Goal: Task Accomplishment & Management: Complete application form

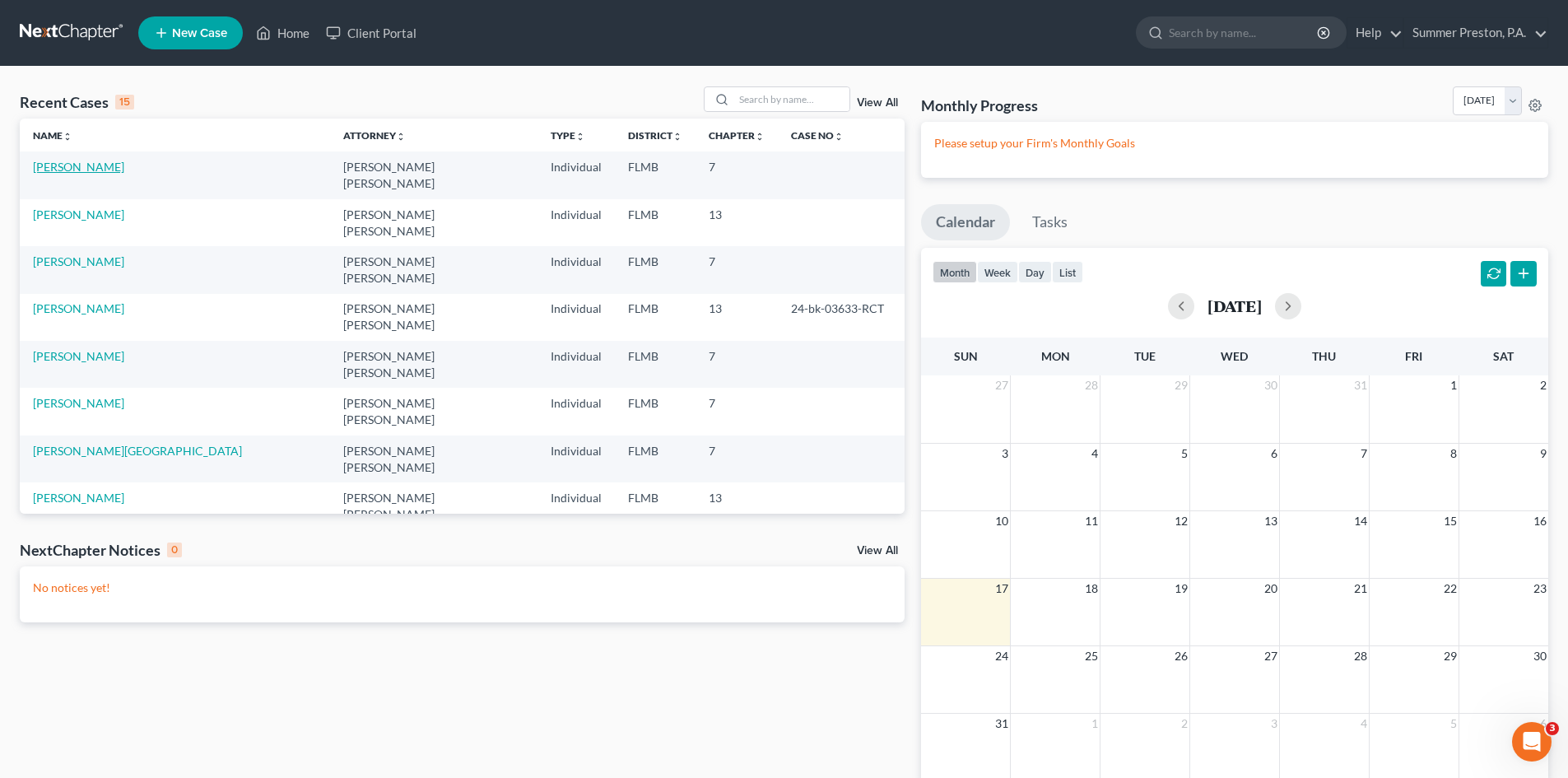
click at [71, 164] on link "[PERSON_NAME]" at bounding box center [78, 167] width 91 height 14
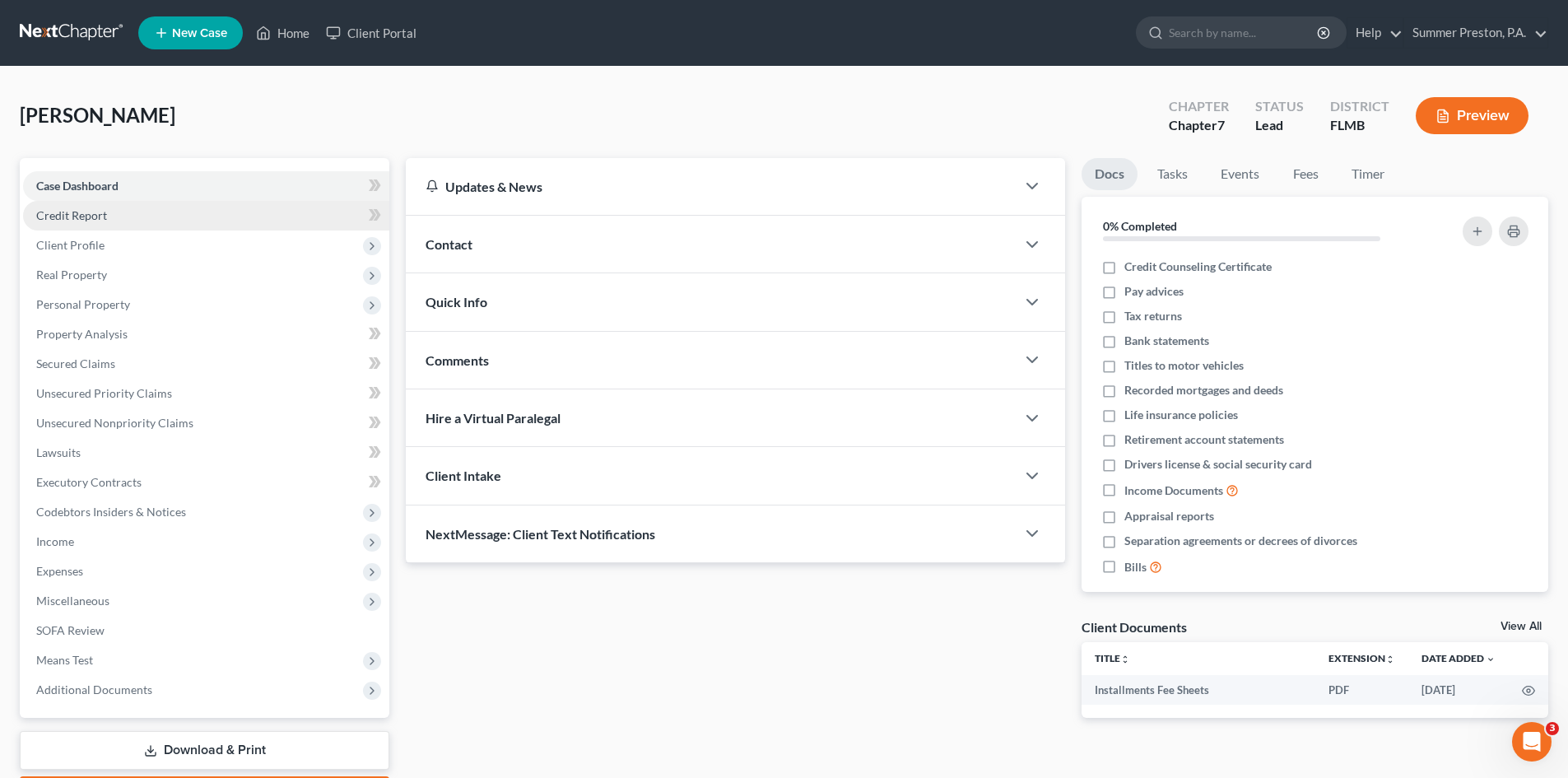
click at [90, 210] on span "Credit Report" at bounding box center [72, 215] width 71 height 14
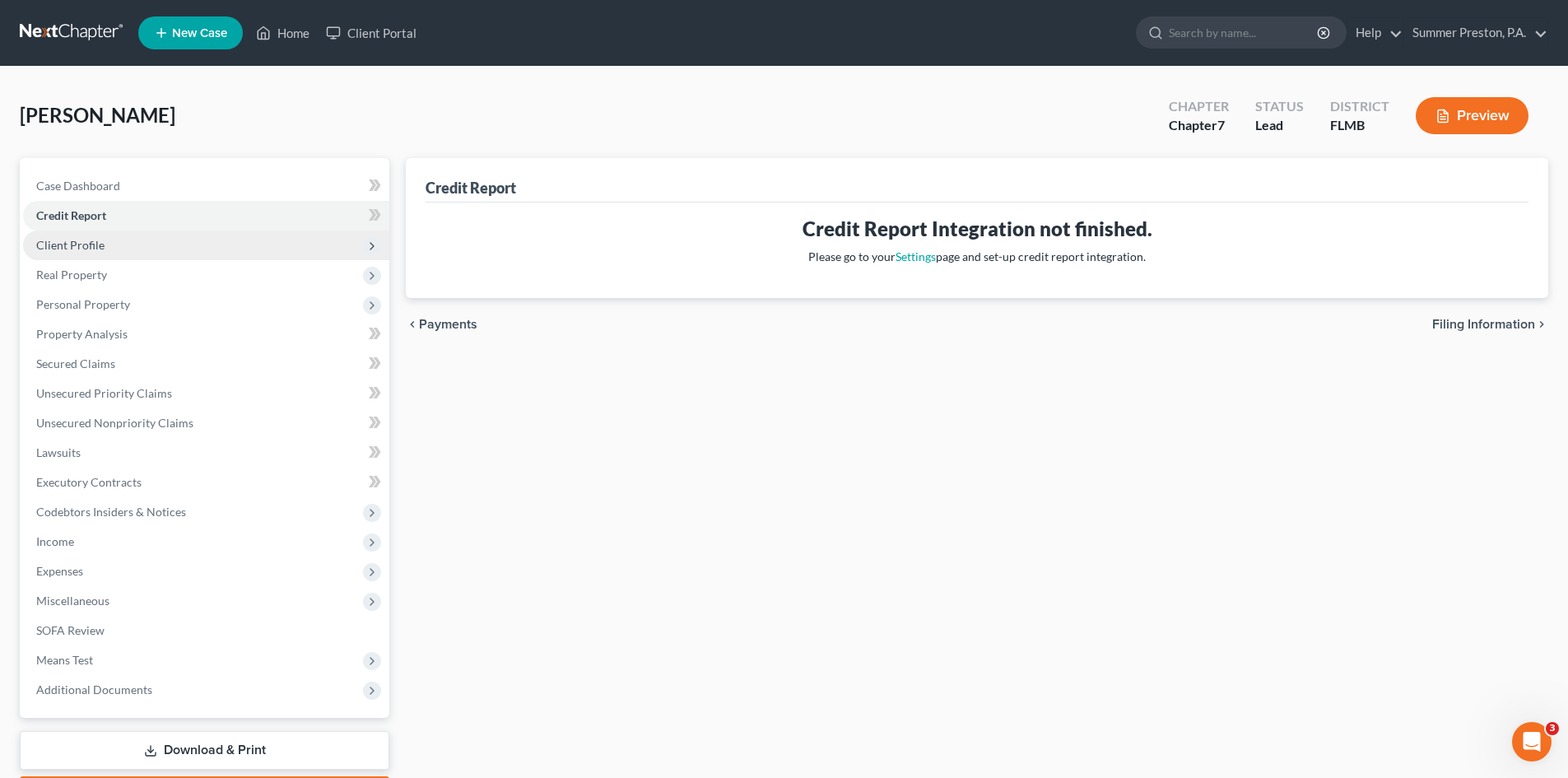
click at [97, 252] on span "Client Profile" at bounding box center [207, 245] width 366 height 30
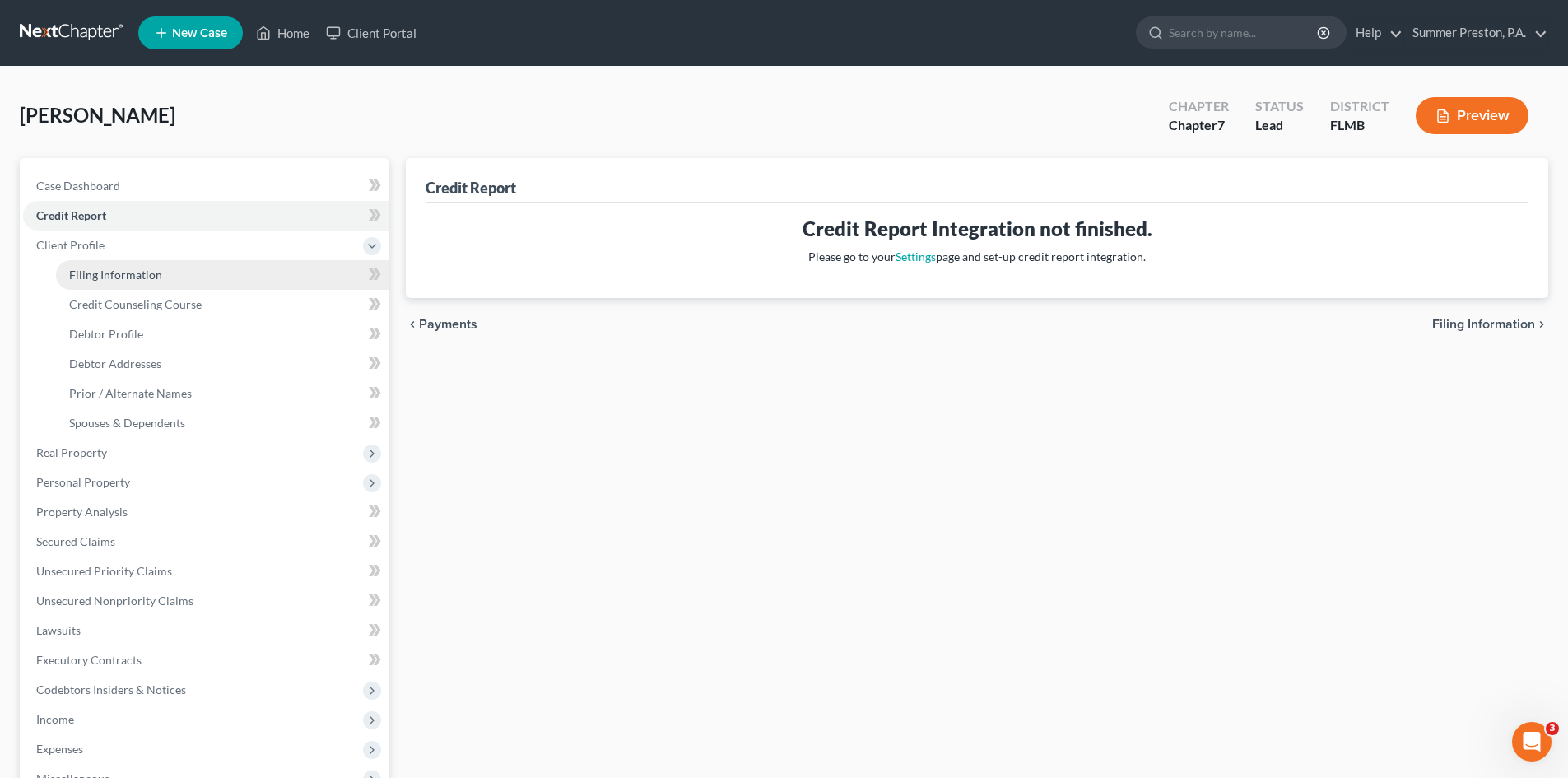
click at [135, 277] on span "Filing Information" at bounding box center [115, 274] width 93 height 14
select select "1"
select select "0"
select select "9"
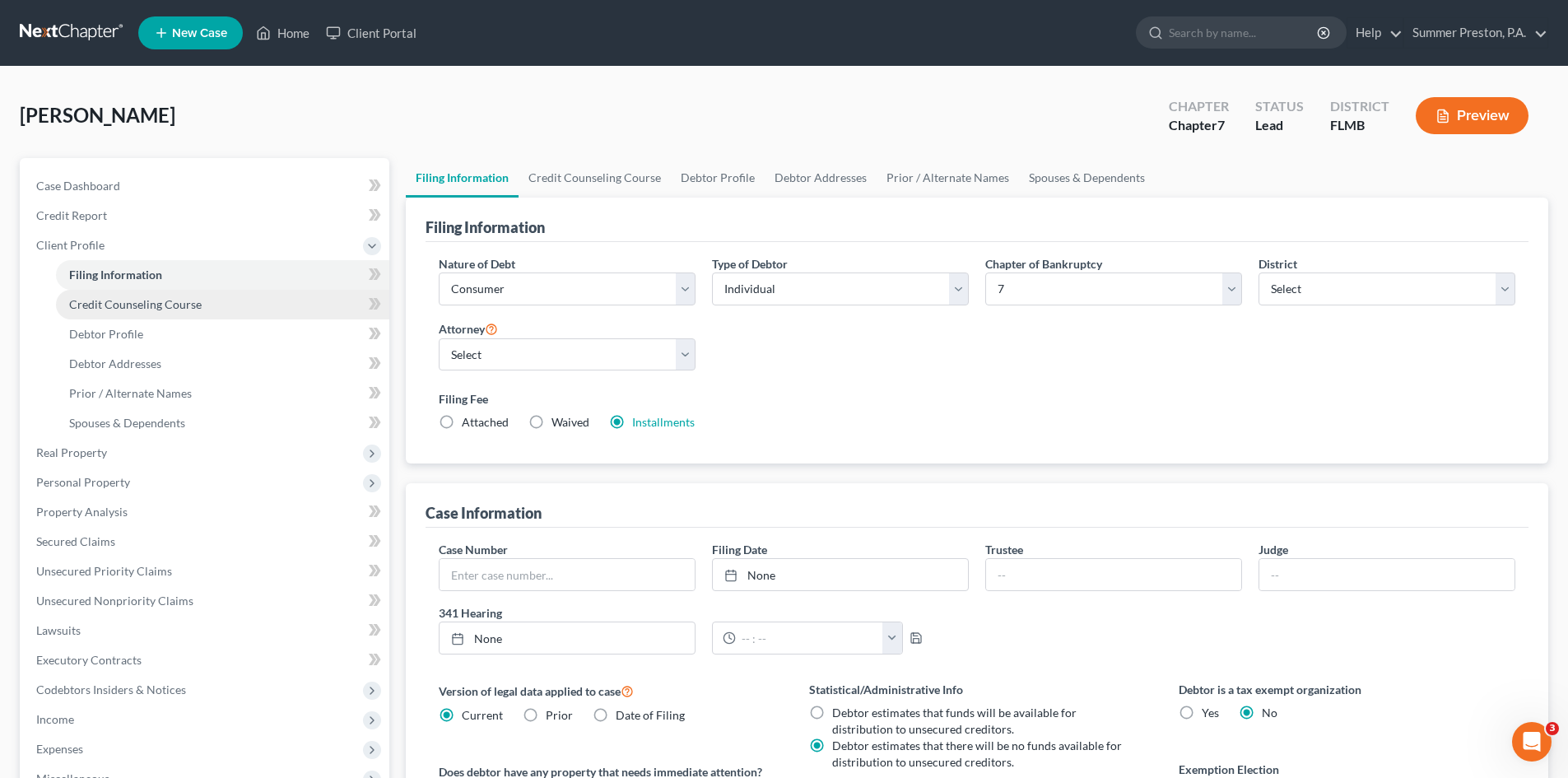
click at [164, 302] on span "Credit Counseling Course" at bounding box center [135, 304] width 133 height 14
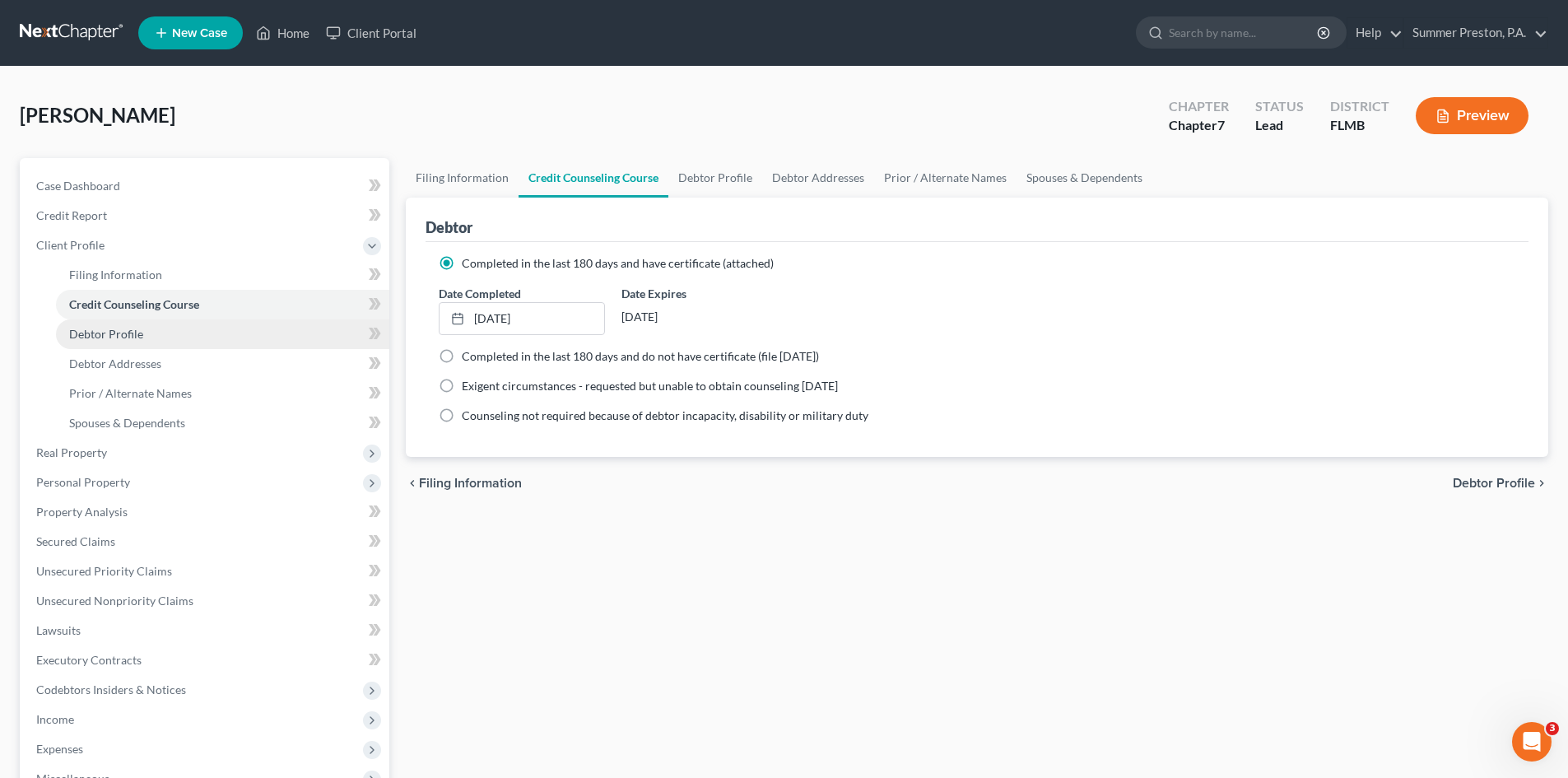
click at [121, 333] on span "Debtor Profile" at bounding box center [106, 333] width 74 height 14
select select "0"
select select "1"
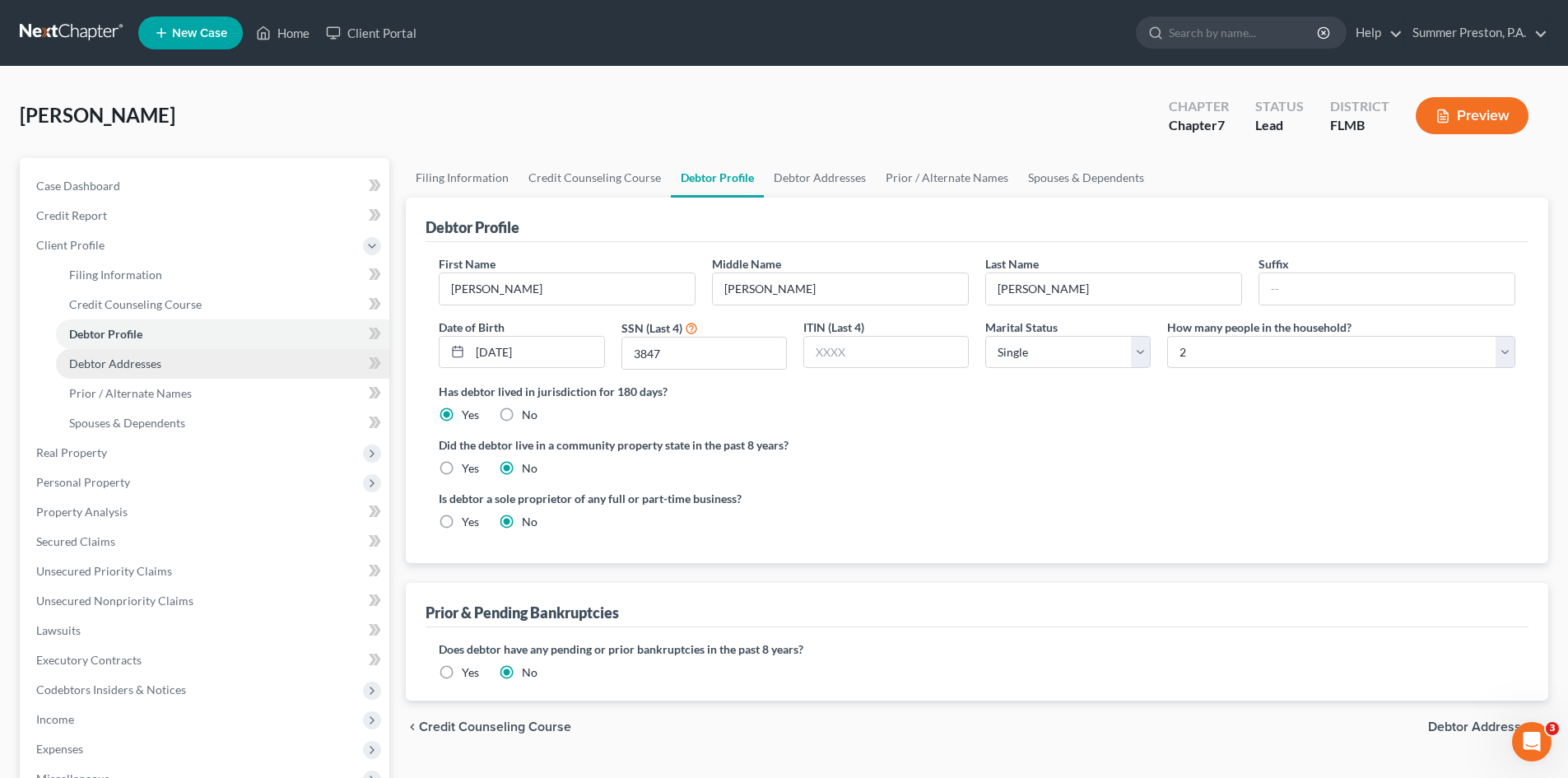
click at [135, 370] on span "Debtor Addresses" at bounding box center [115, 364] width 92 height 14
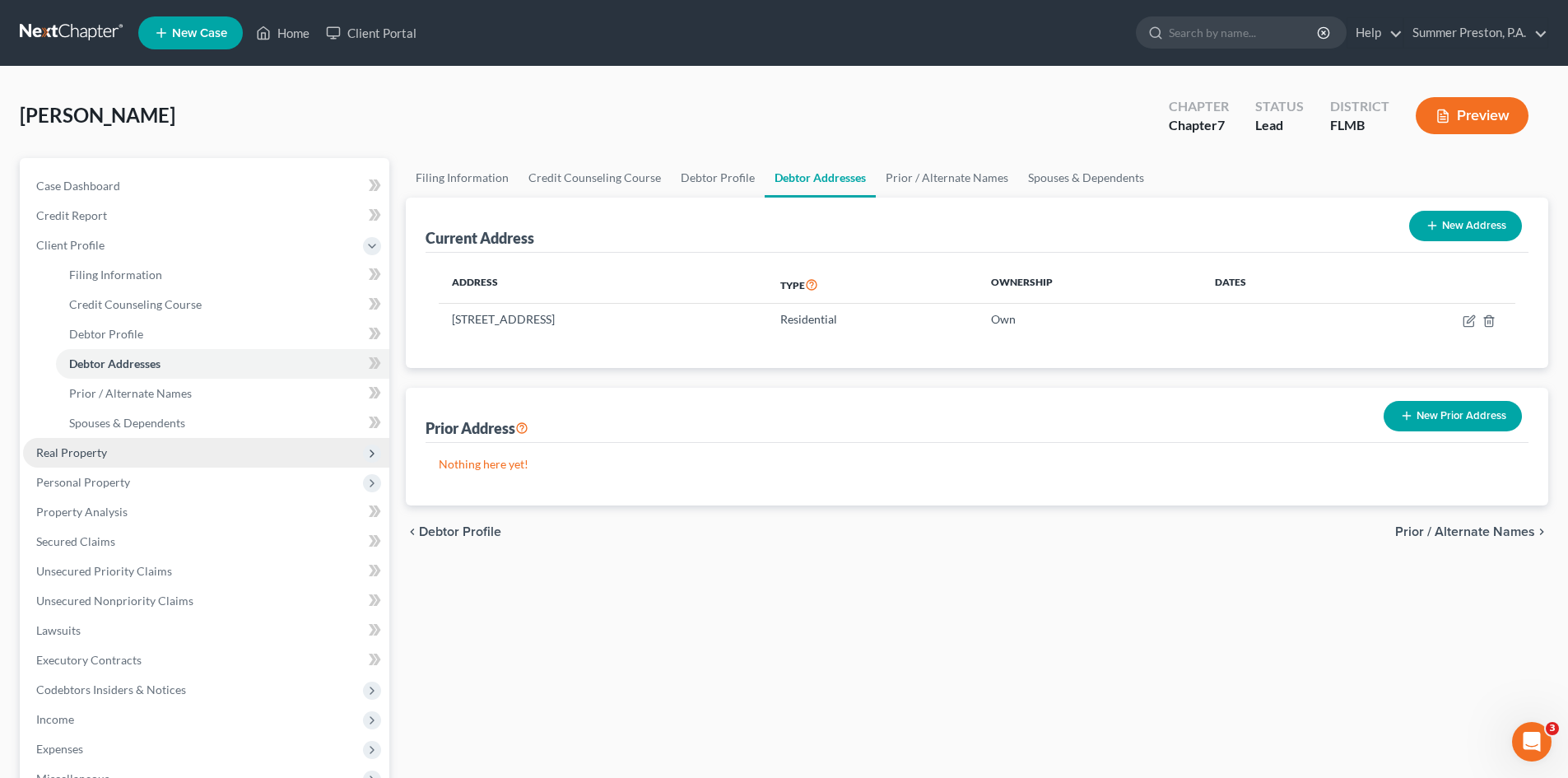
click at [113, 452] on span "Real Property" at bounding box center [207, 452] width 366 height 30
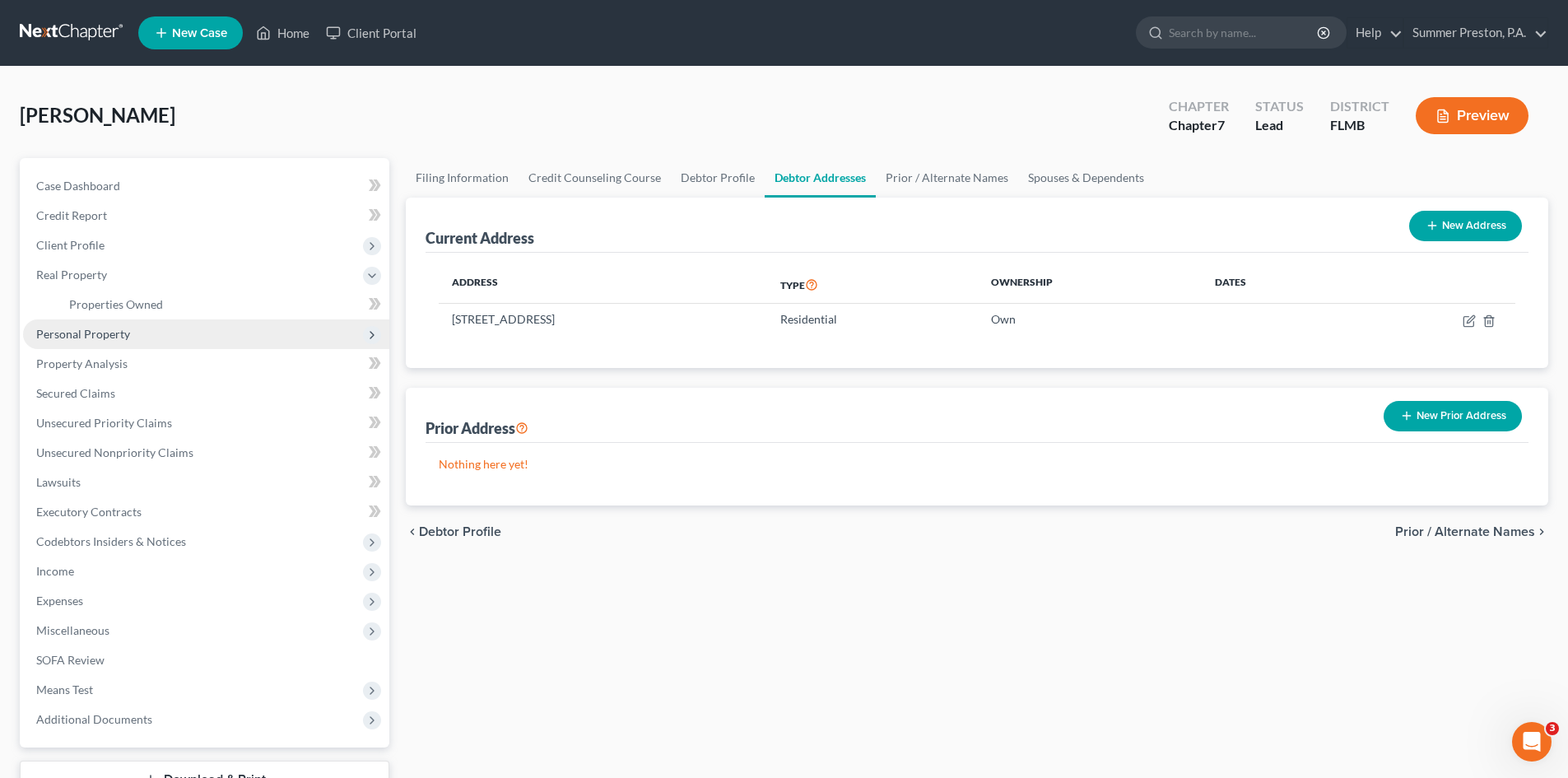
click at [135, 328] on span "Personal Property" at bounding box center [207, 334] width 366 height 30
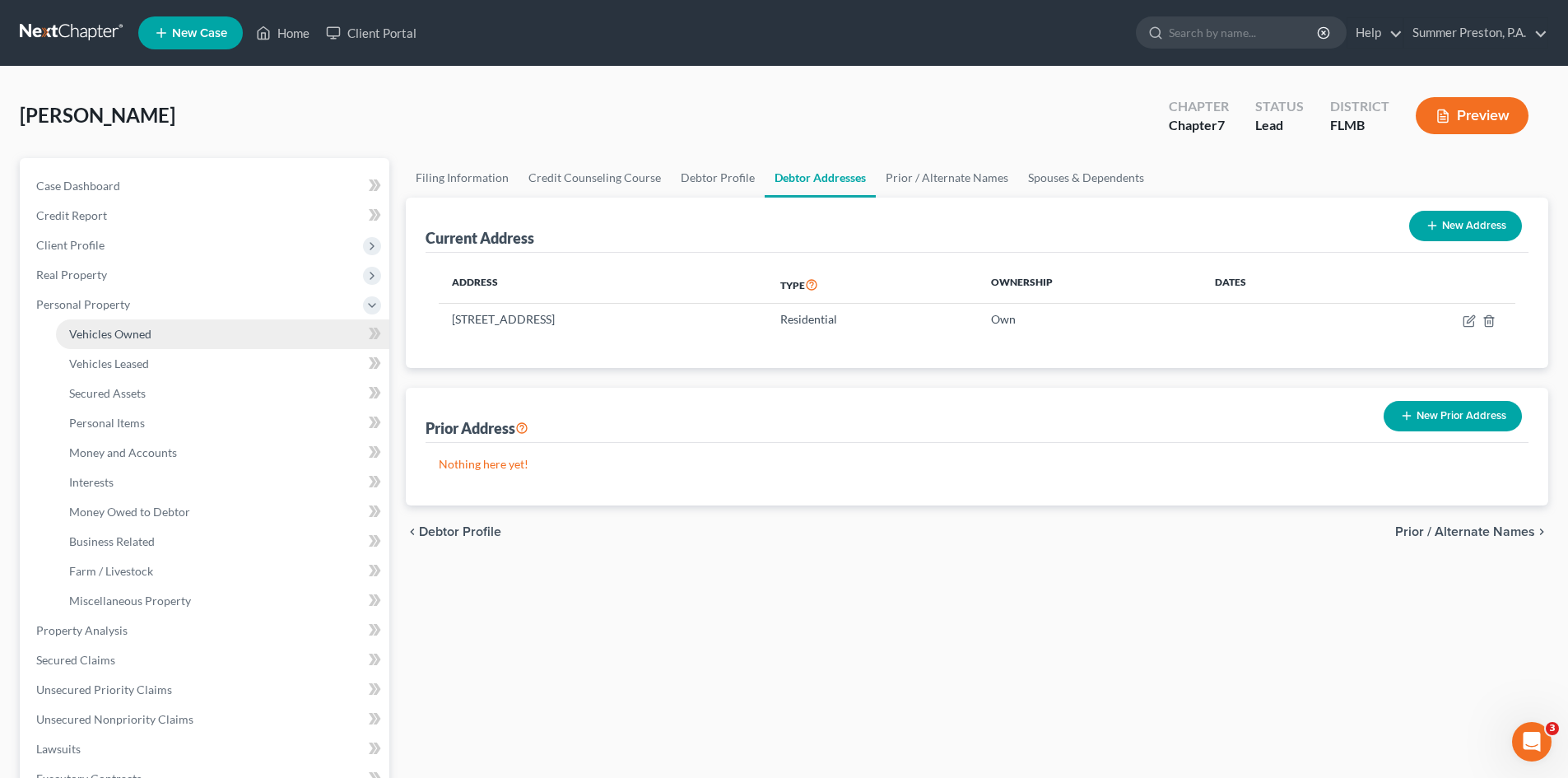
click at [155, 329] on link "Vehicles Owned" at bounding box center [222, 334] width 333 height 30
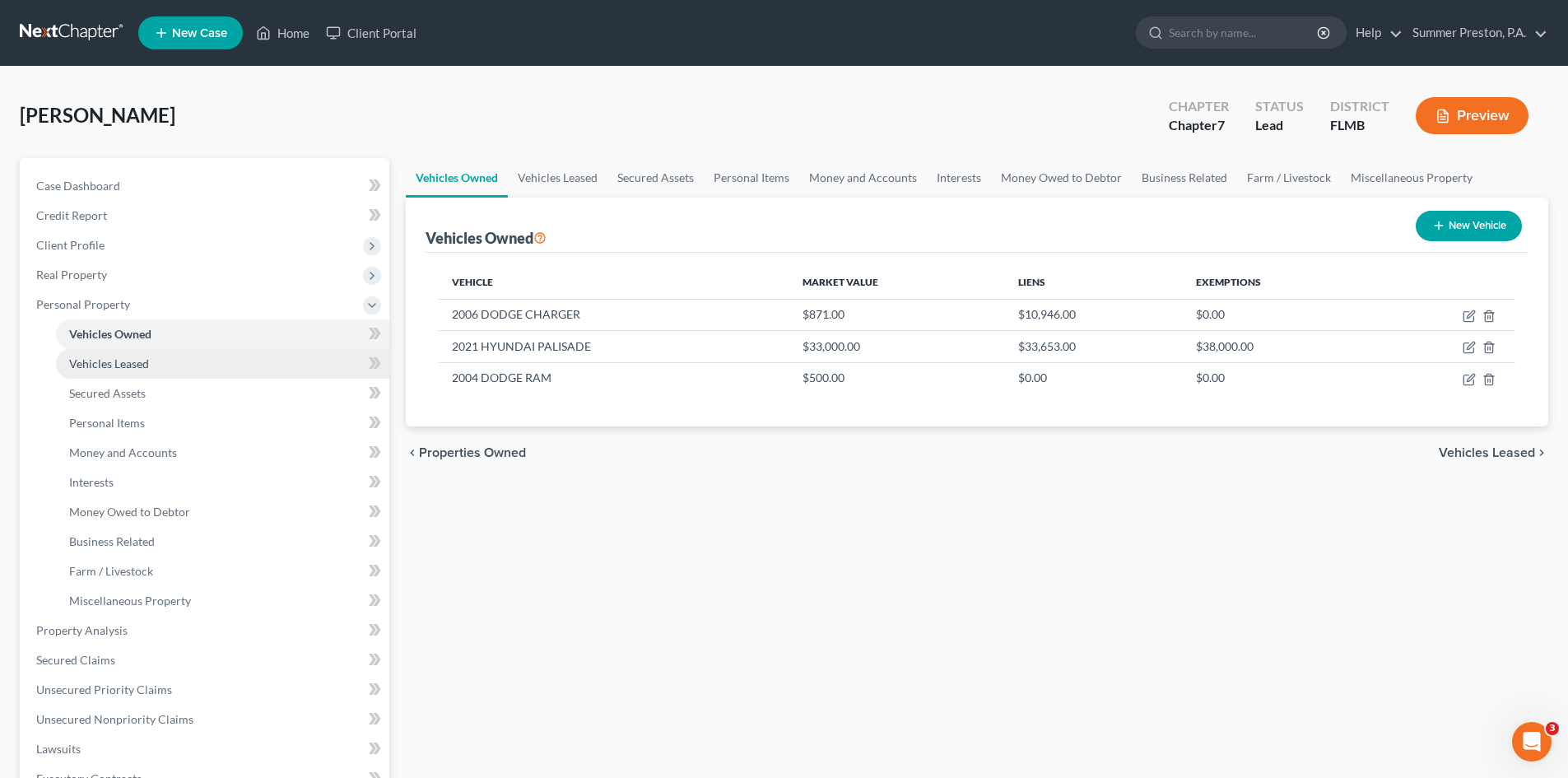
click at [152, 363] on link "Vehicles Leased" at bounding box center [222, 364] width 333 height 30
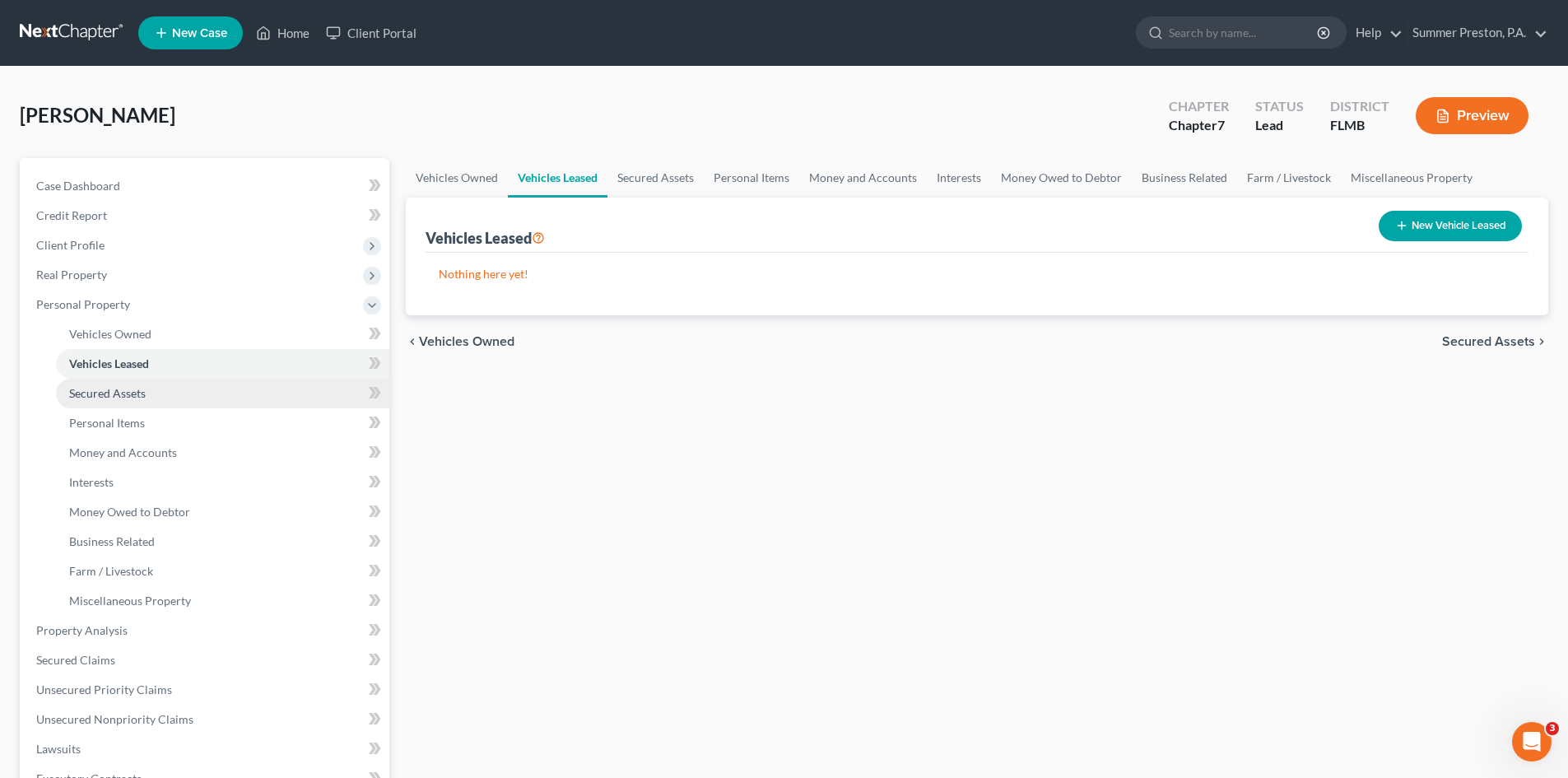
click at [148, 396] on link "Secured Assets" at bounding box center [222, 393] width 333 height 30
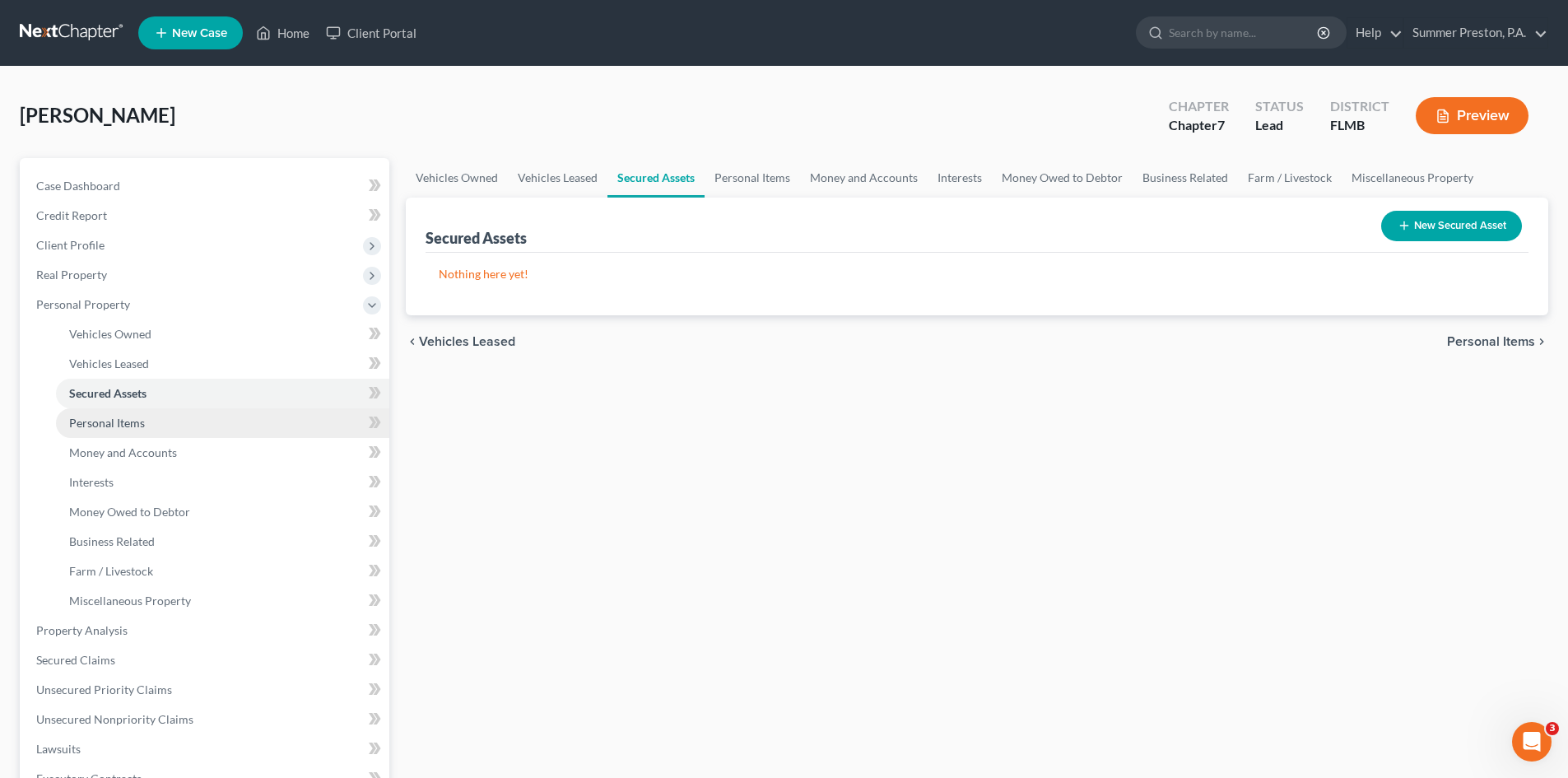
click at [151, 427] on link "Personal Items" at bounding box center [222, 423] width 333 height 30
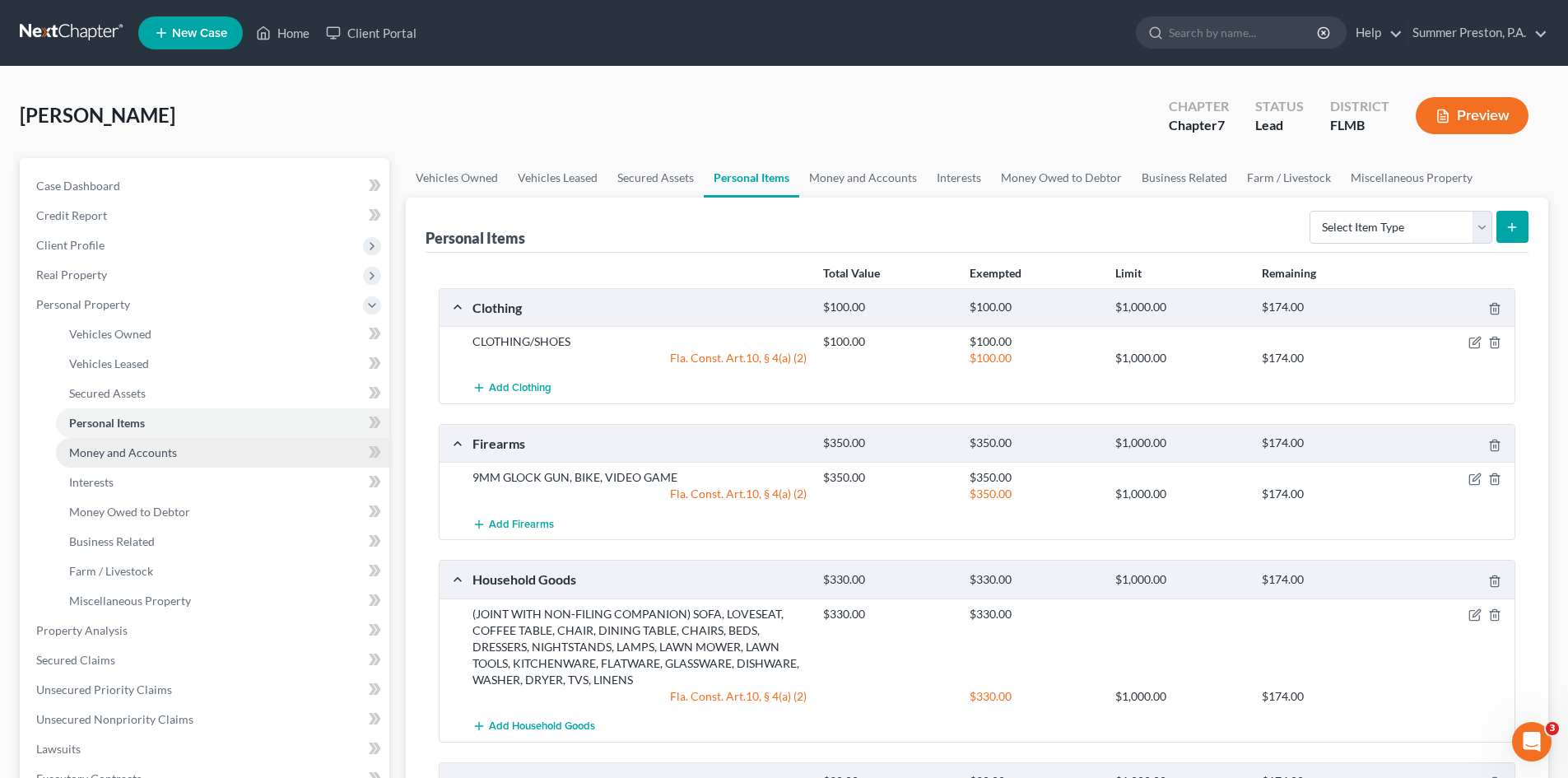
click at [181, 453] on link "Money and Accounts" at bounding box center [222, 452] width 333 height 30
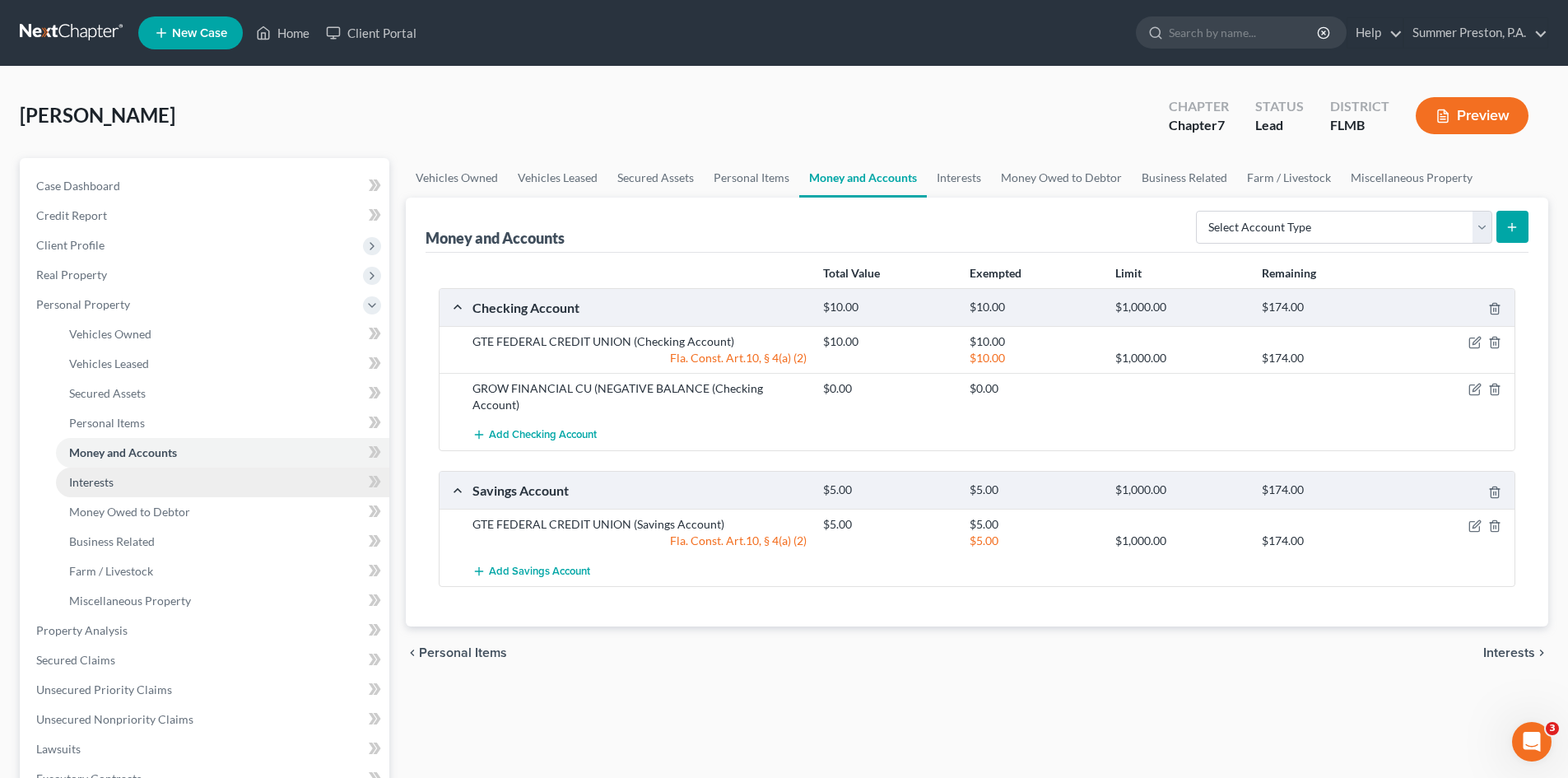
click at [118, 484] on link "Interests" at bounding box center [222, 483] width 333 height 30
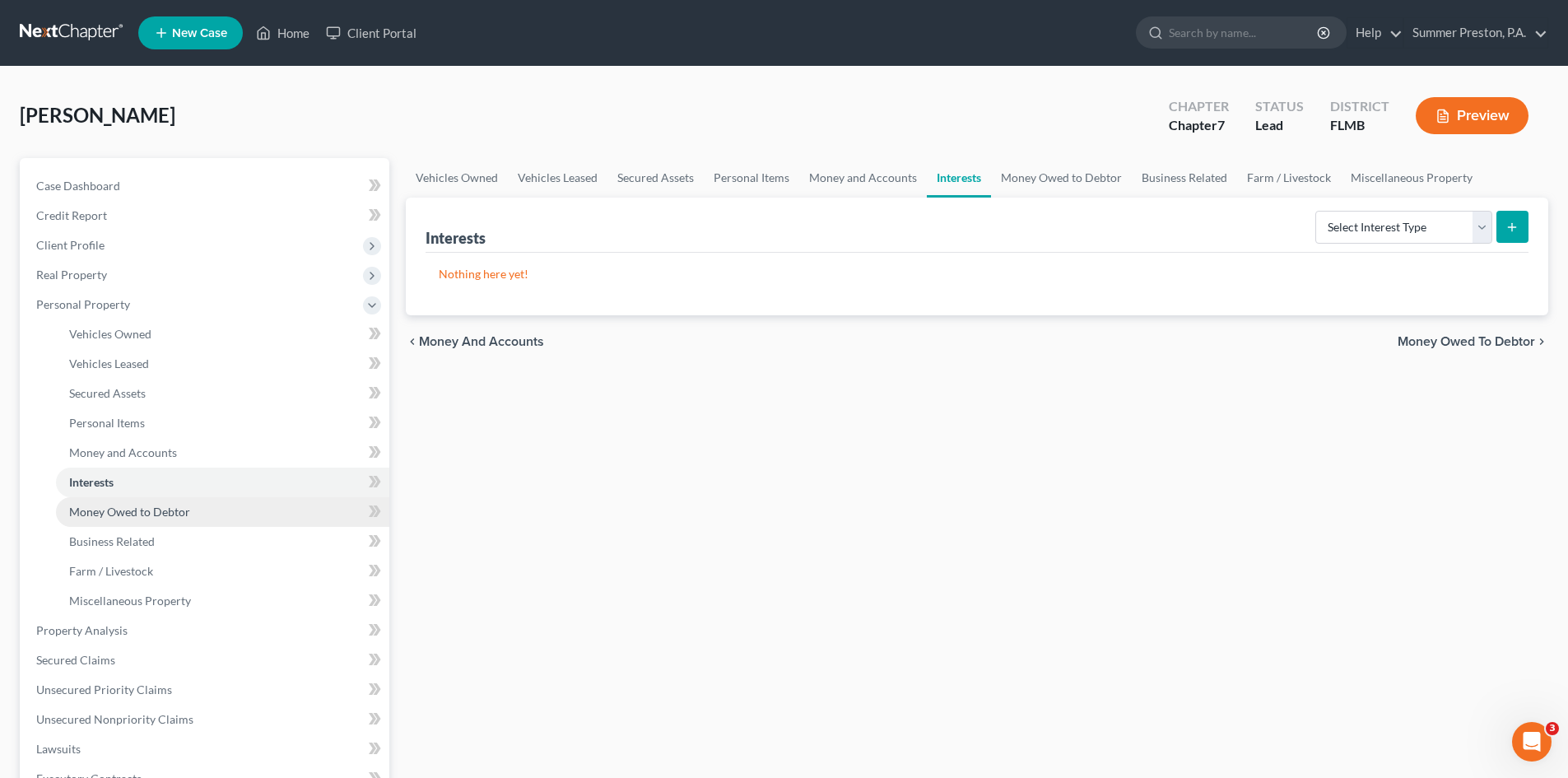
click at [187, 514] on span "Money Owed to Debtor" at bounding box center [129, 511] width 121 height 14
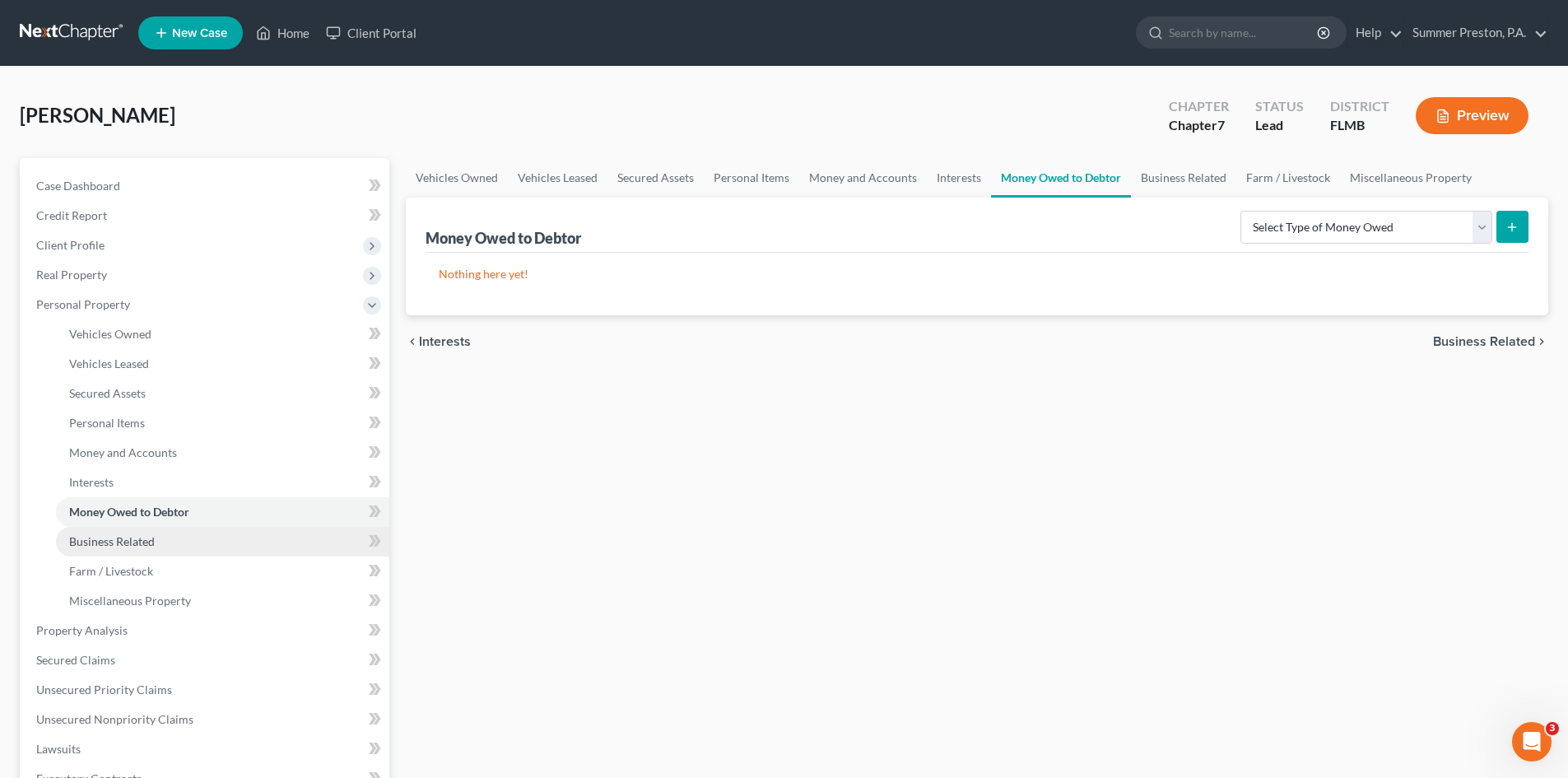
click at [160, 539] on link "Business Related" at bounding box center [222, 542] width 333 height 30
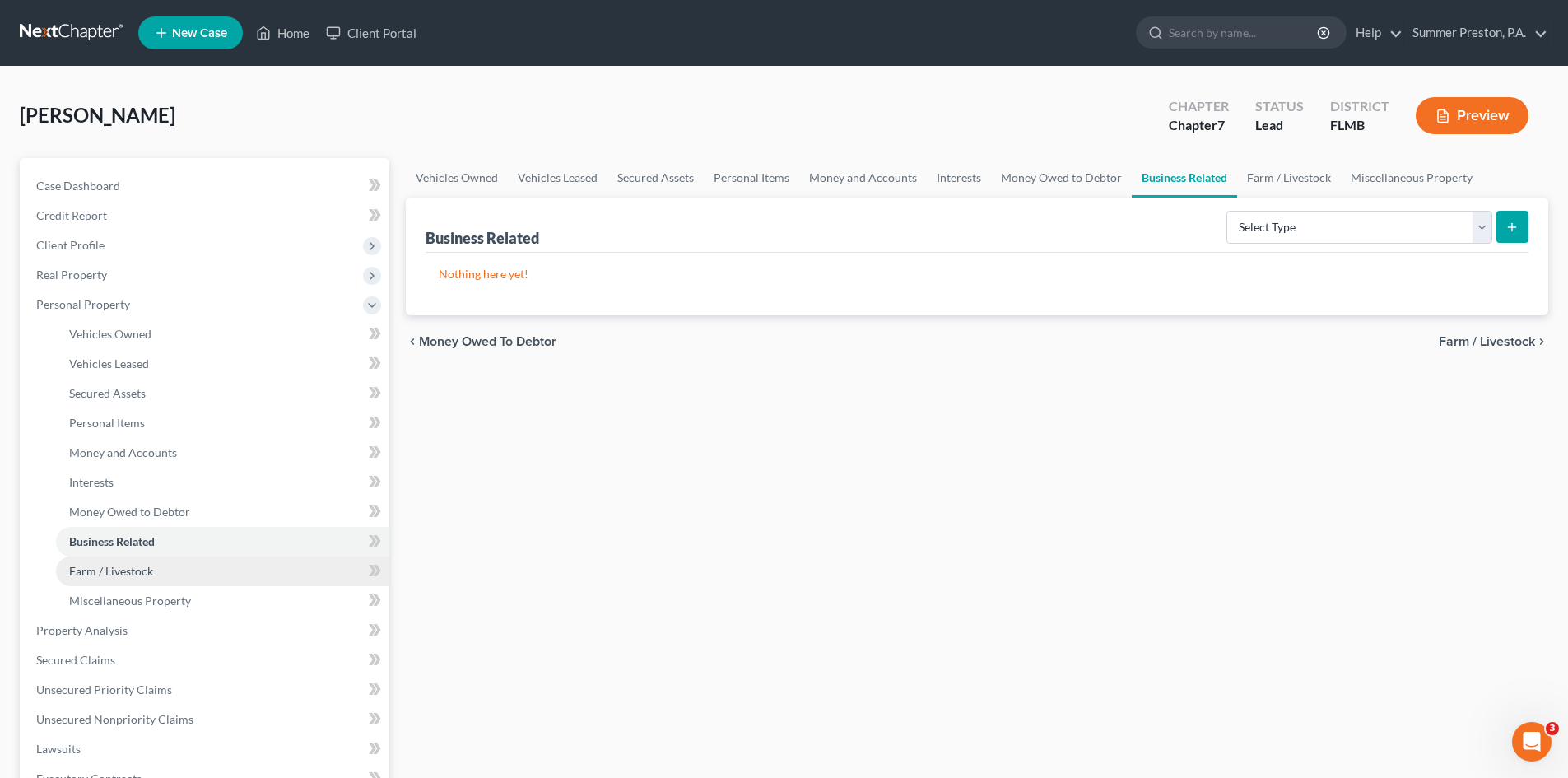
drag, startPoint x: 139, startPoint y: 571, endPoint x: 155, endPoint y: 572, distance: 16.0
click at [138, 571] on span "Farm / Livestock" at bounding box center [111, 570] width 84 height 14
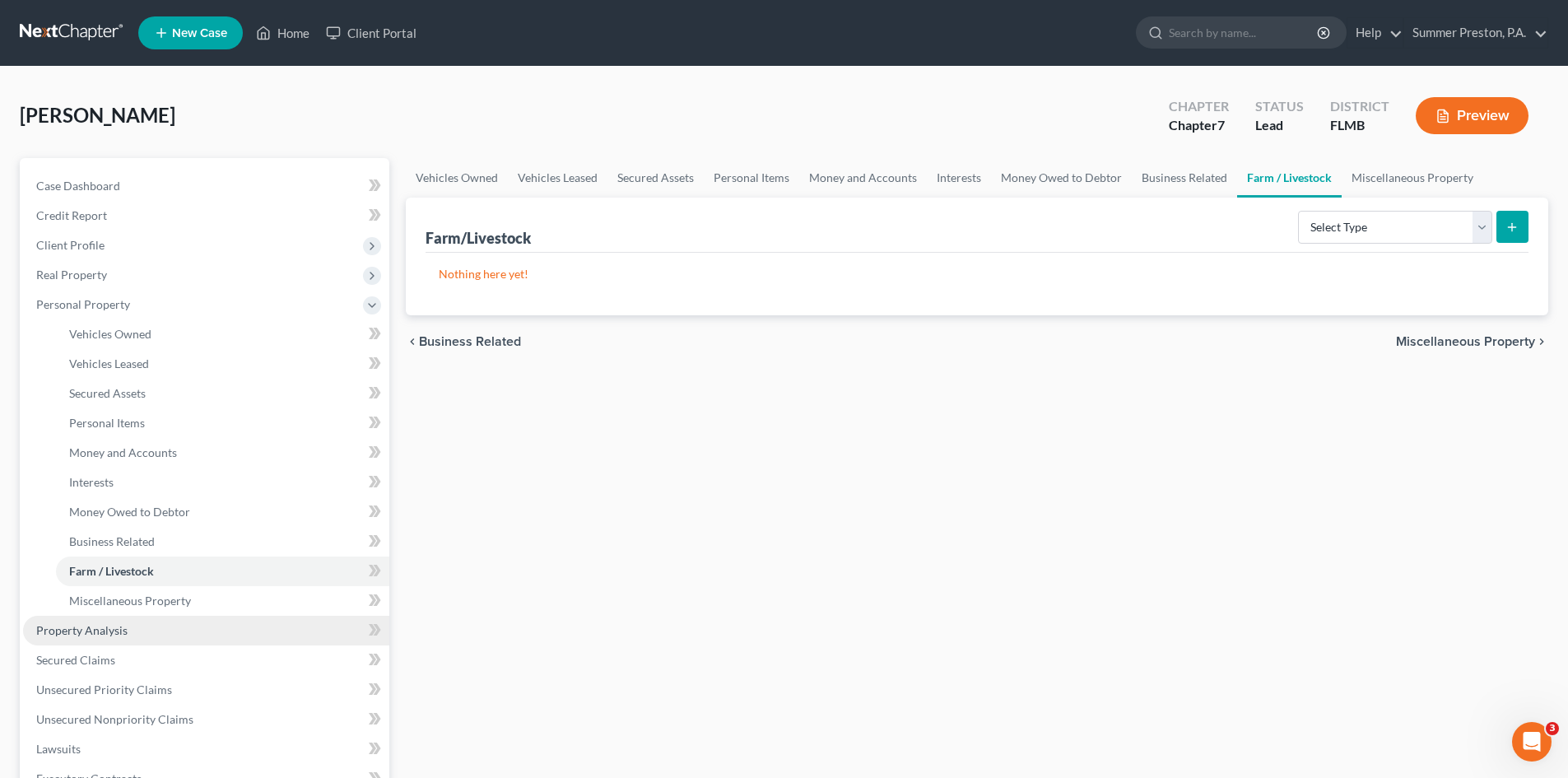
click at [127, 634] on link "Property Analysis" at bounding box center [207, 630] width 366 height 30
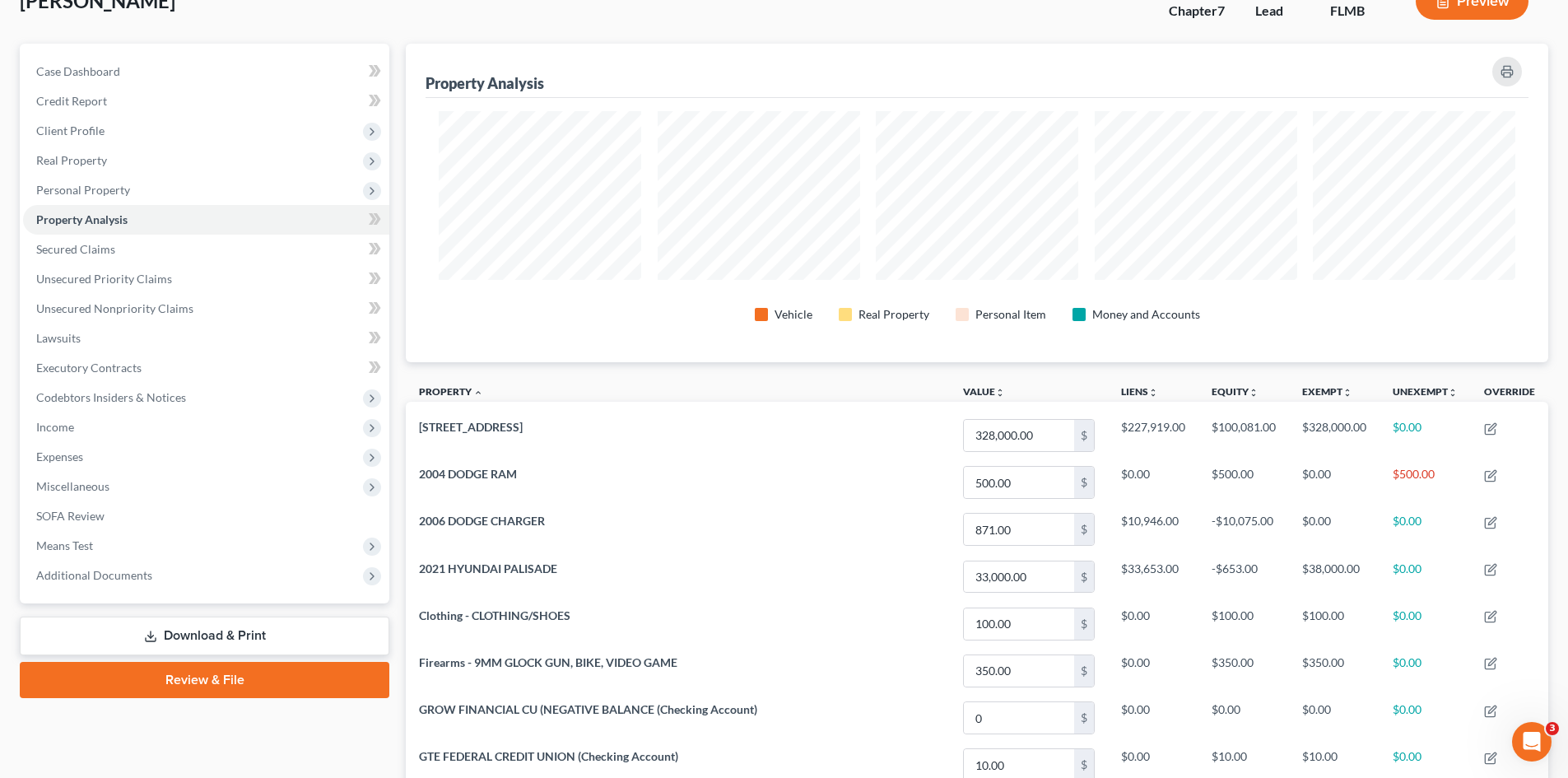
scroll to position [113, 0]
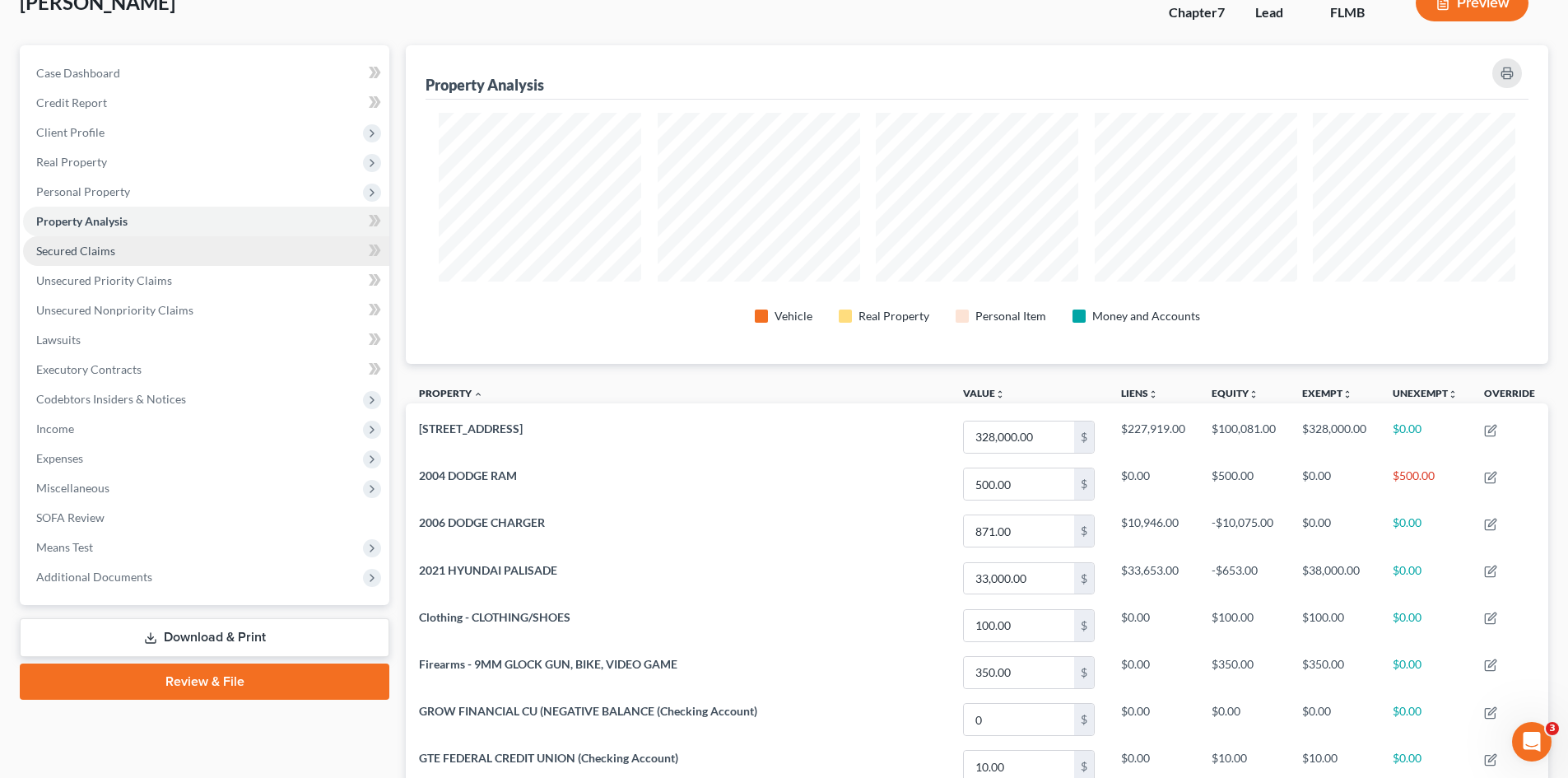
click at [71, 250] on span "Secured Claims" at bounding box center [76, 251] width 79 height 14
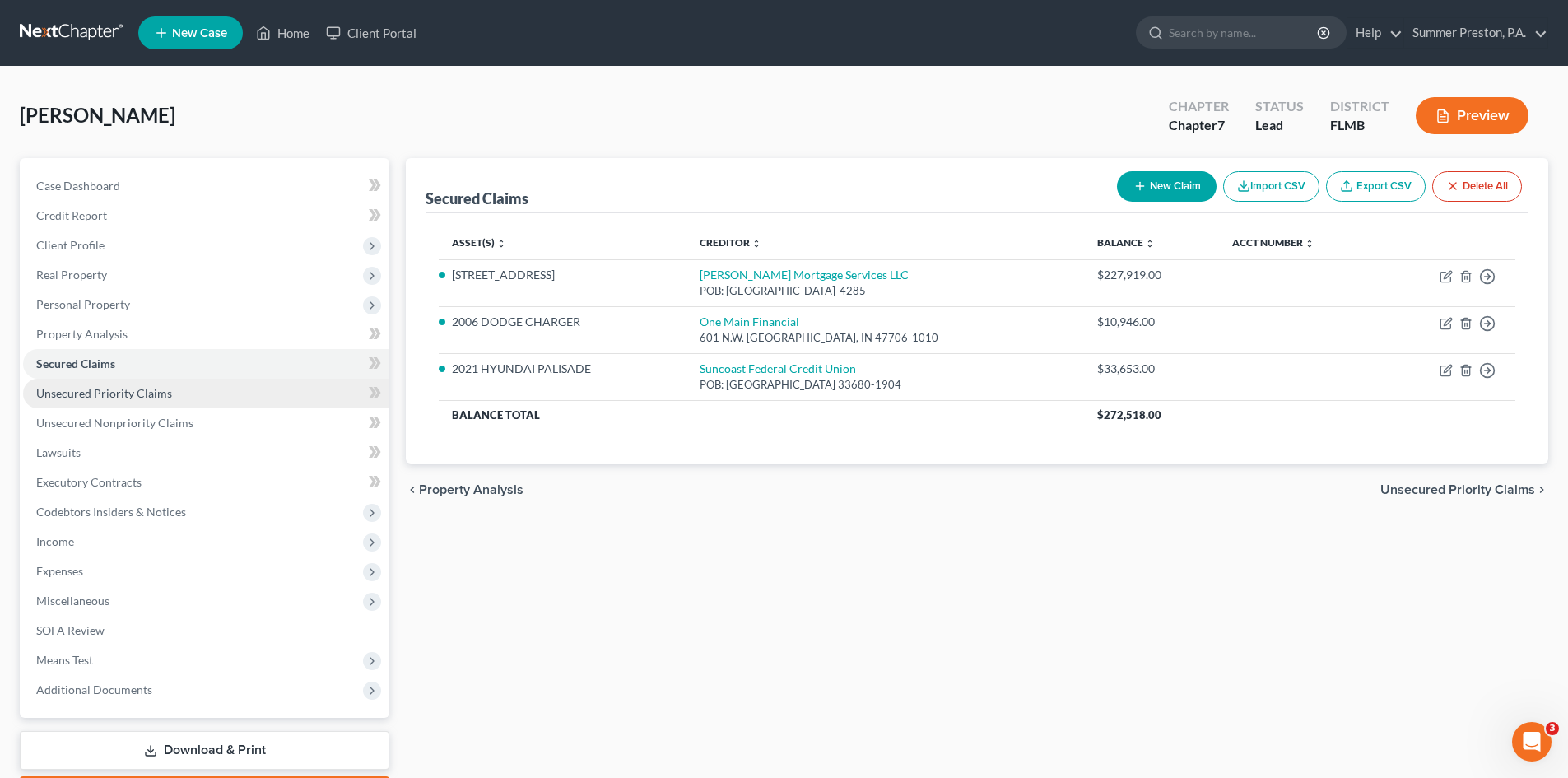
click at [110, 389] on span "Unsecured Priority Claims" at bounding box center [104, 393] width 135 height 14
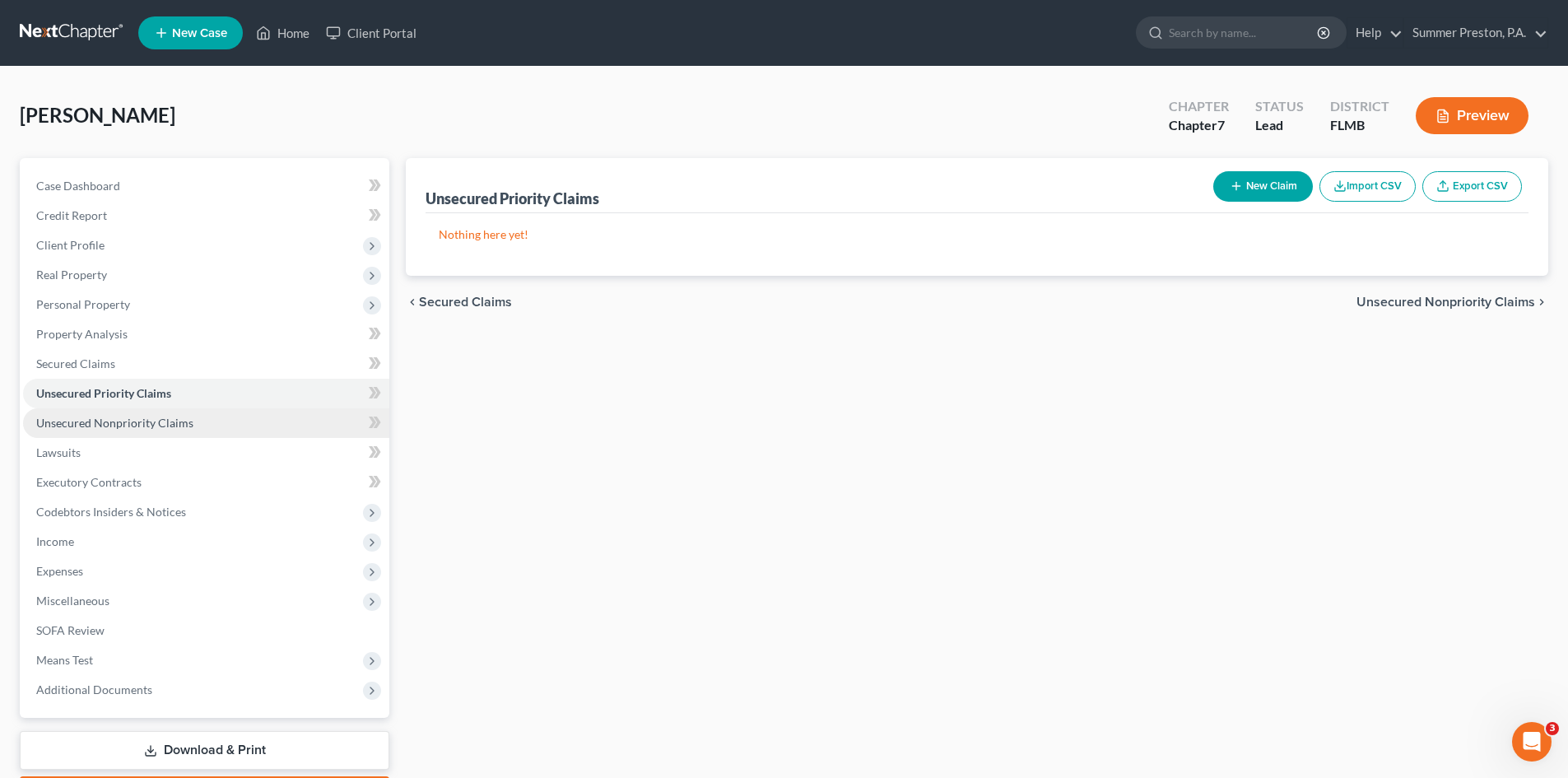
click at [137, 418] on span "Unsecured Nonpriority Claims" at bounding box center [115, 423] width 157 height 14
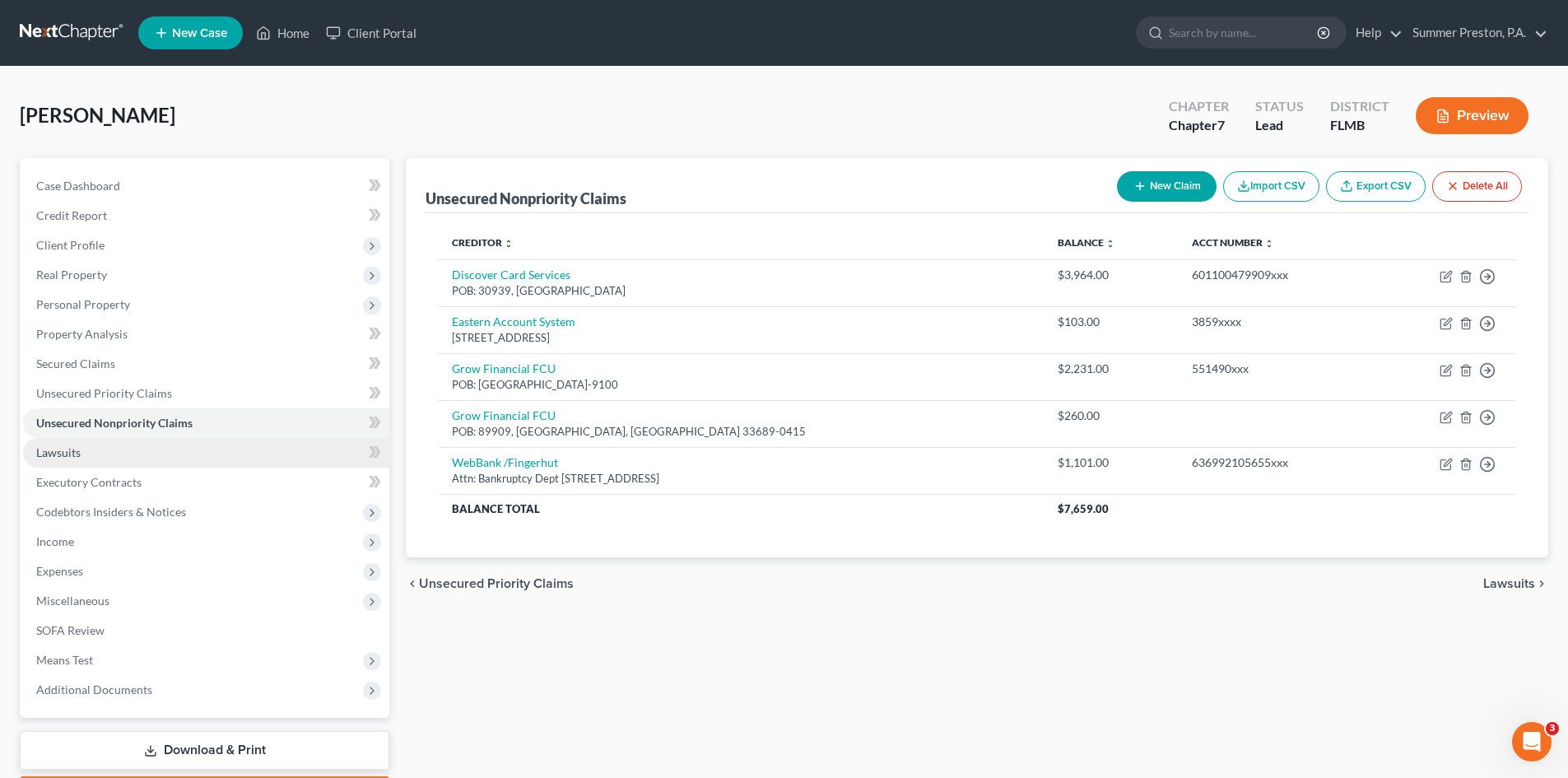
click at [70, 453] on span "Lawsuits" at bounding box center [58, 452] width 44 height 14
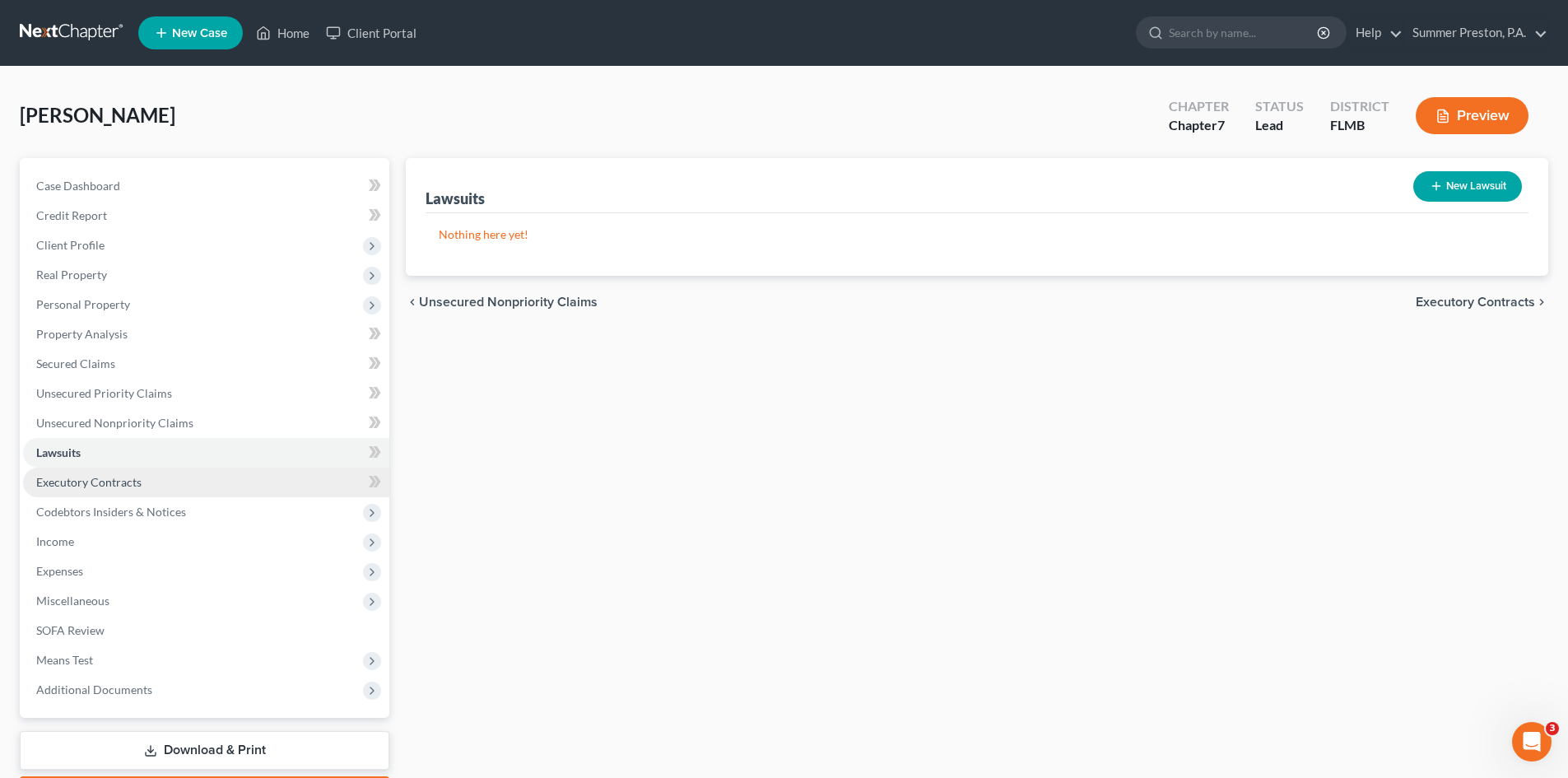
click at [90, 482] on span "Executory Contracts" at bounding box center [89, 482] width 105 height 14
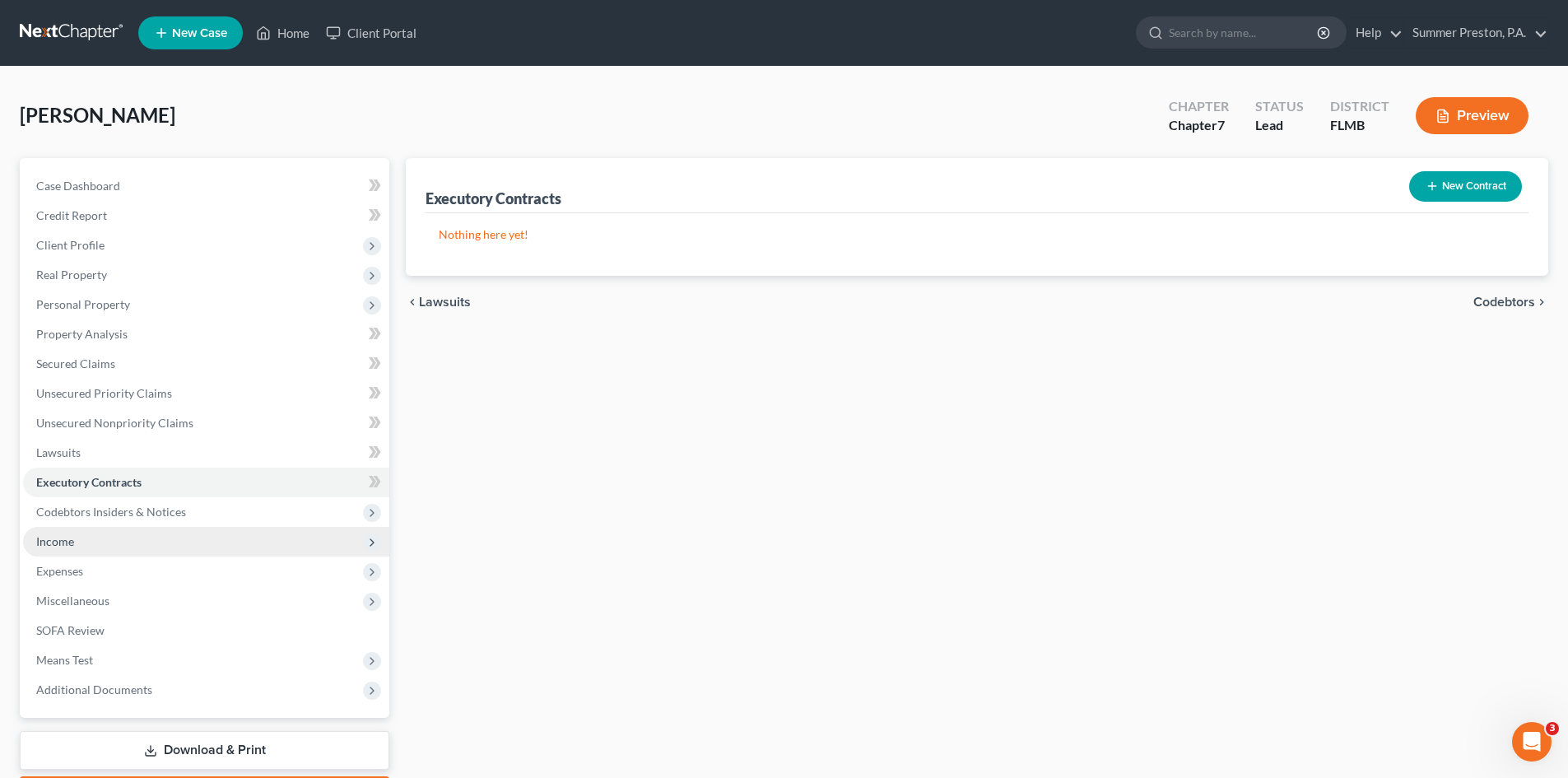
click at [60, 540] on span "Income" at bounding box center [56, 541] width 38 height 14
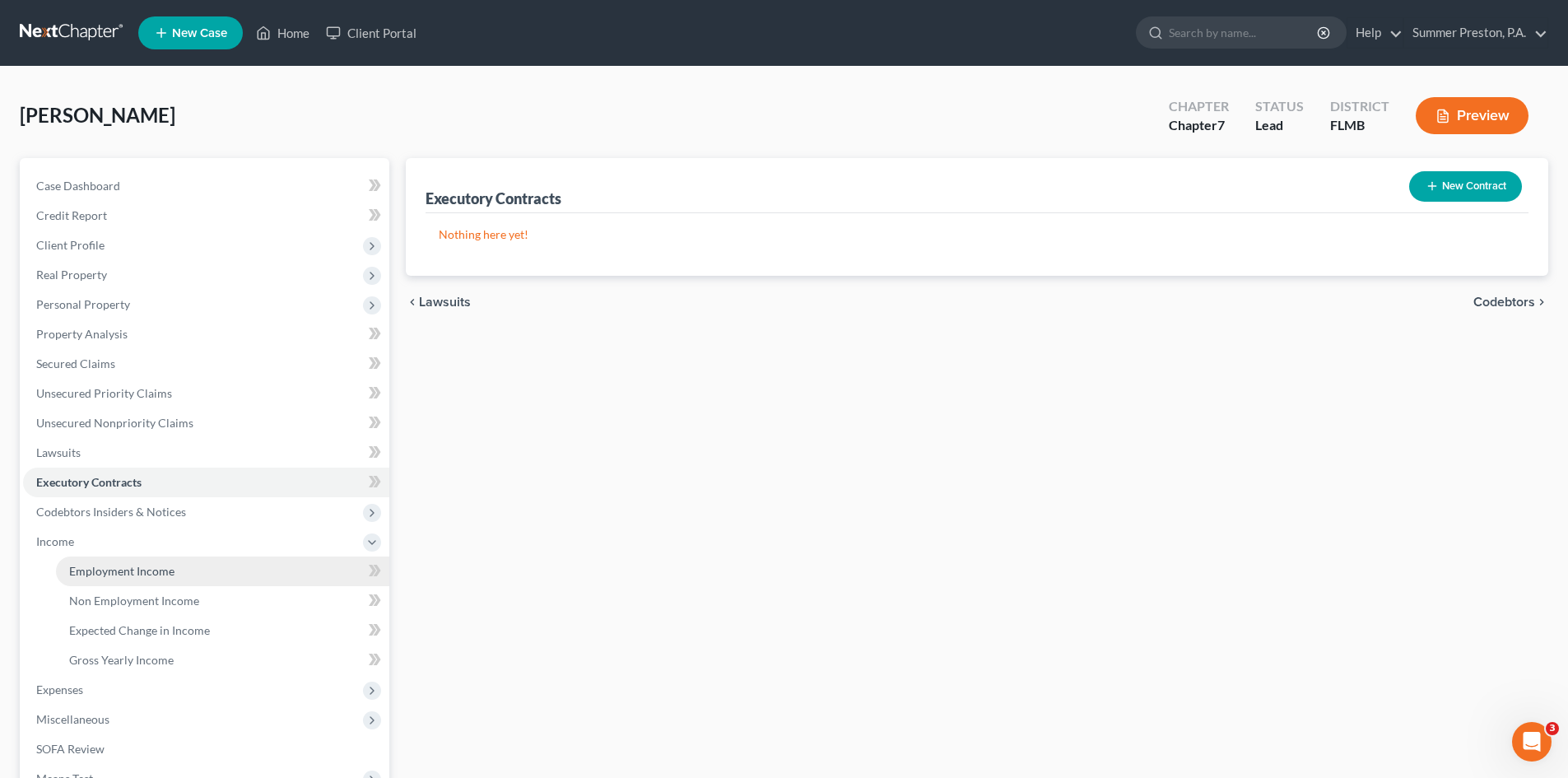
click at [116, 576] on span "Employment Income" at bounding box center [122, 570] width 105 height 14
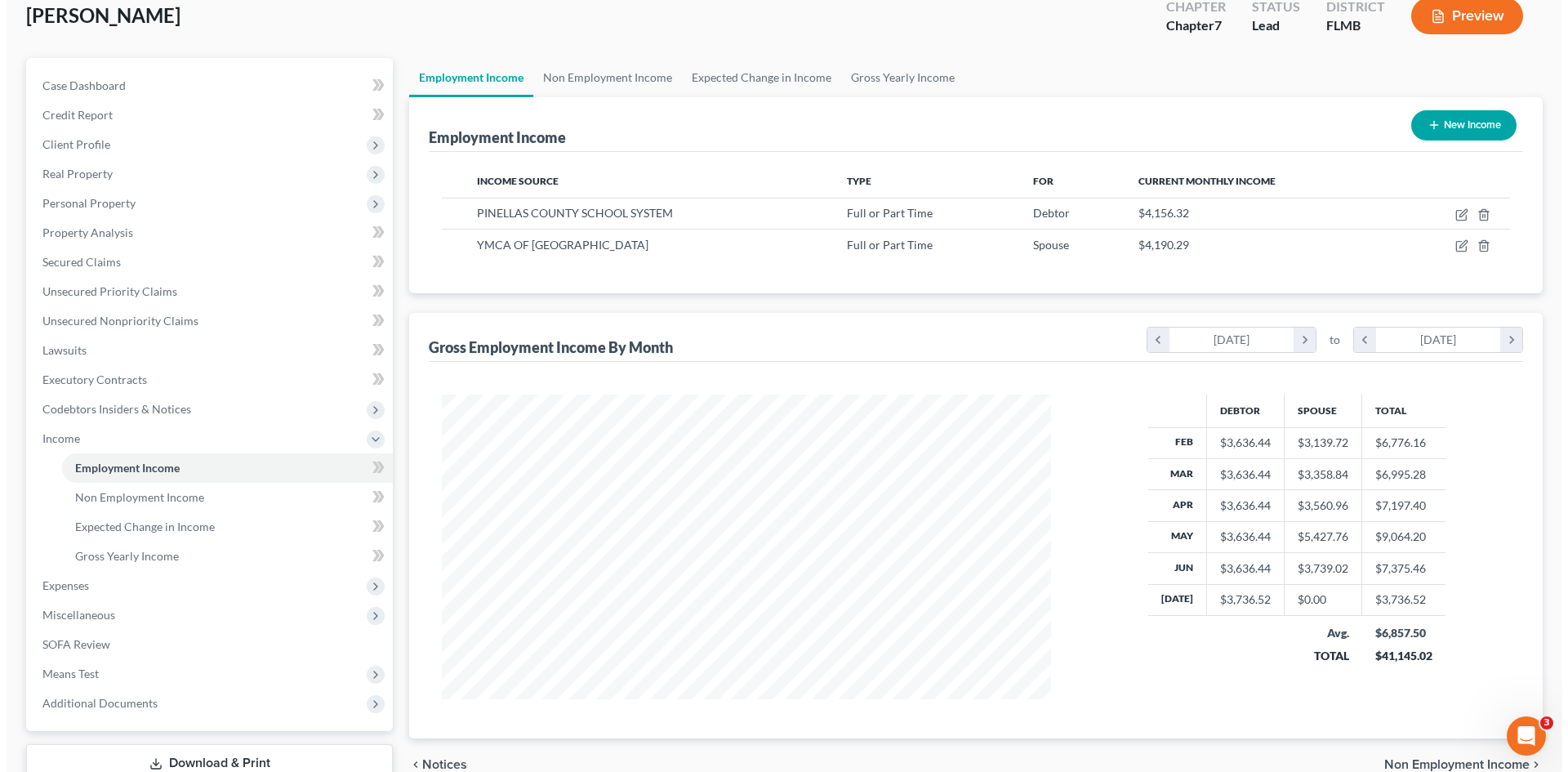
scroll to position [100, 0]
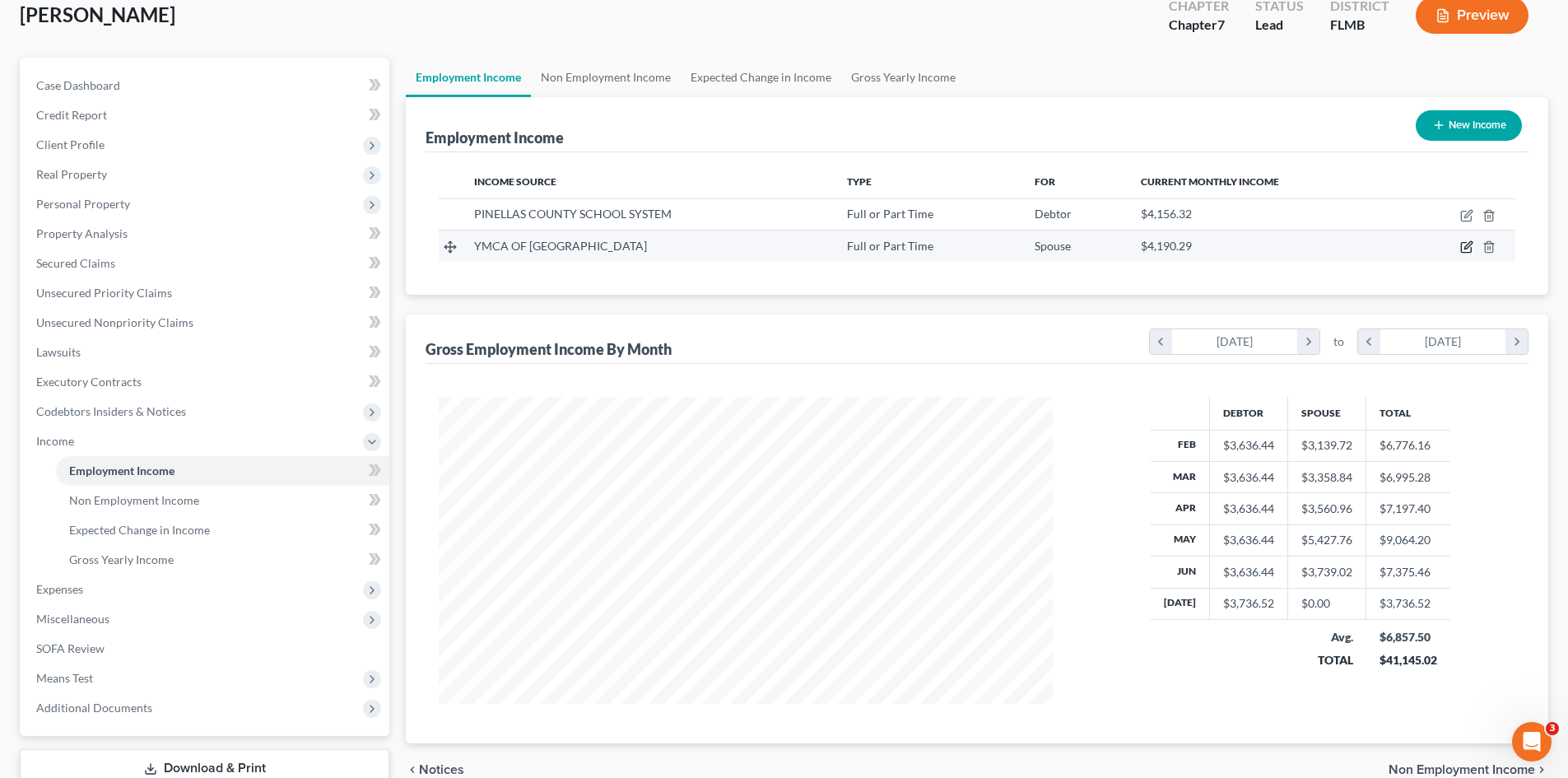
click at [1466, 245] on icon "button" at bounding box center [1466, 247] width 13 height 13
select select "0"
select select "9"
select select "2"
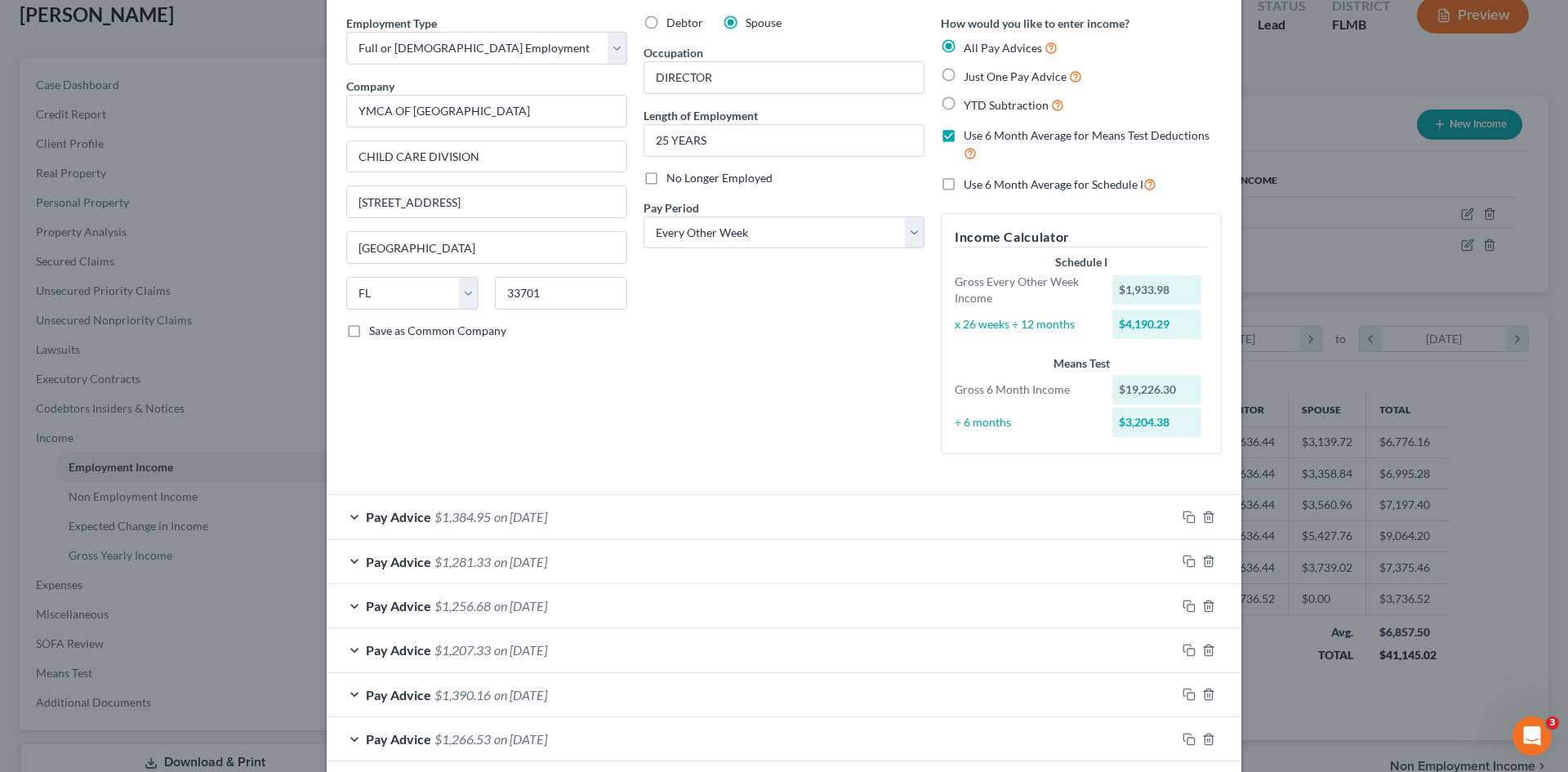
scroll to position [0, 0]
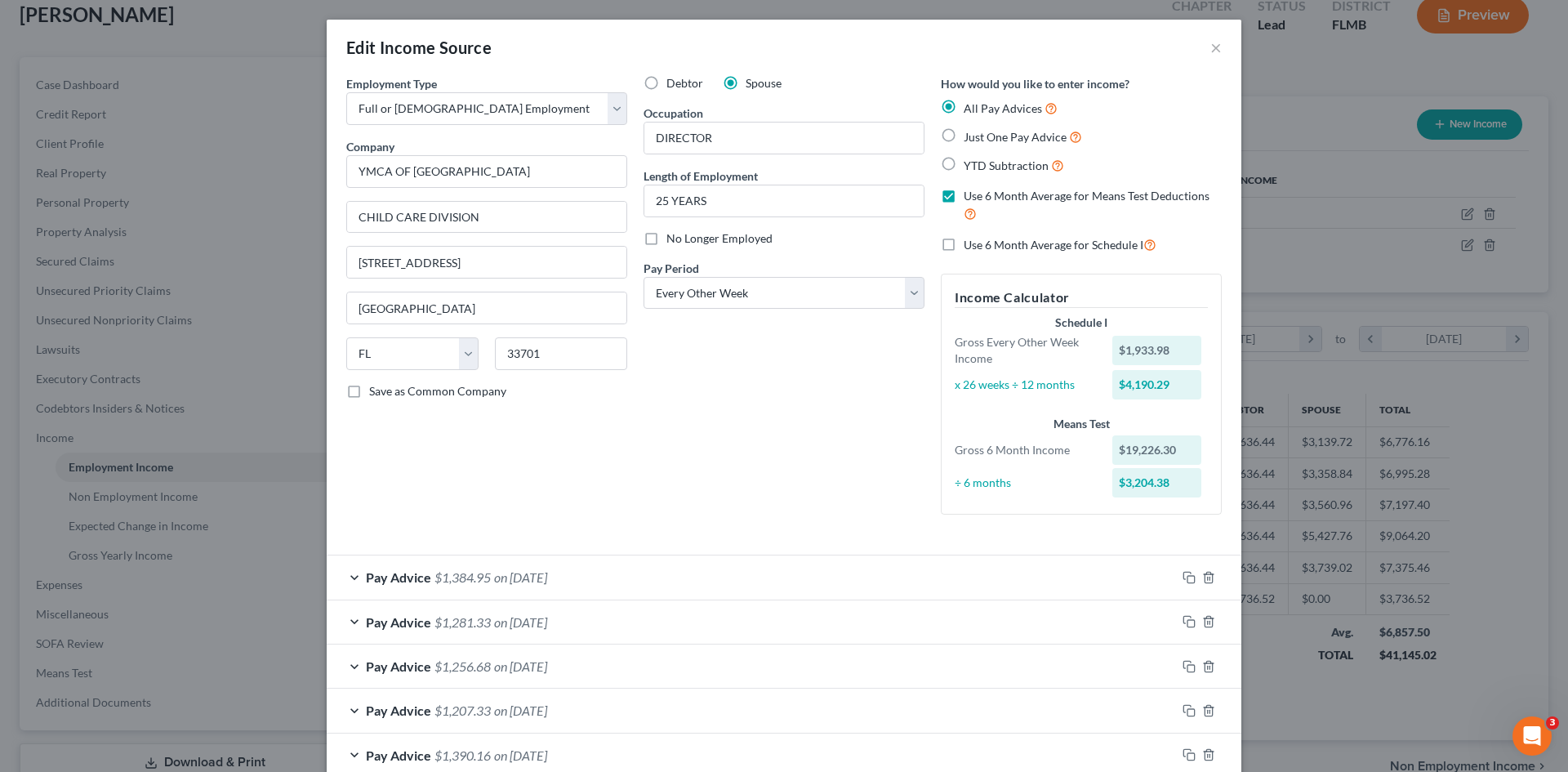
click at [667, 80] on label "Debtor" at bounding box center [685, 83] width 37 height 16
click at [673, 80] on input "Debtor" at bounding box center [678, 80] width 10 height 10
radio input "true"
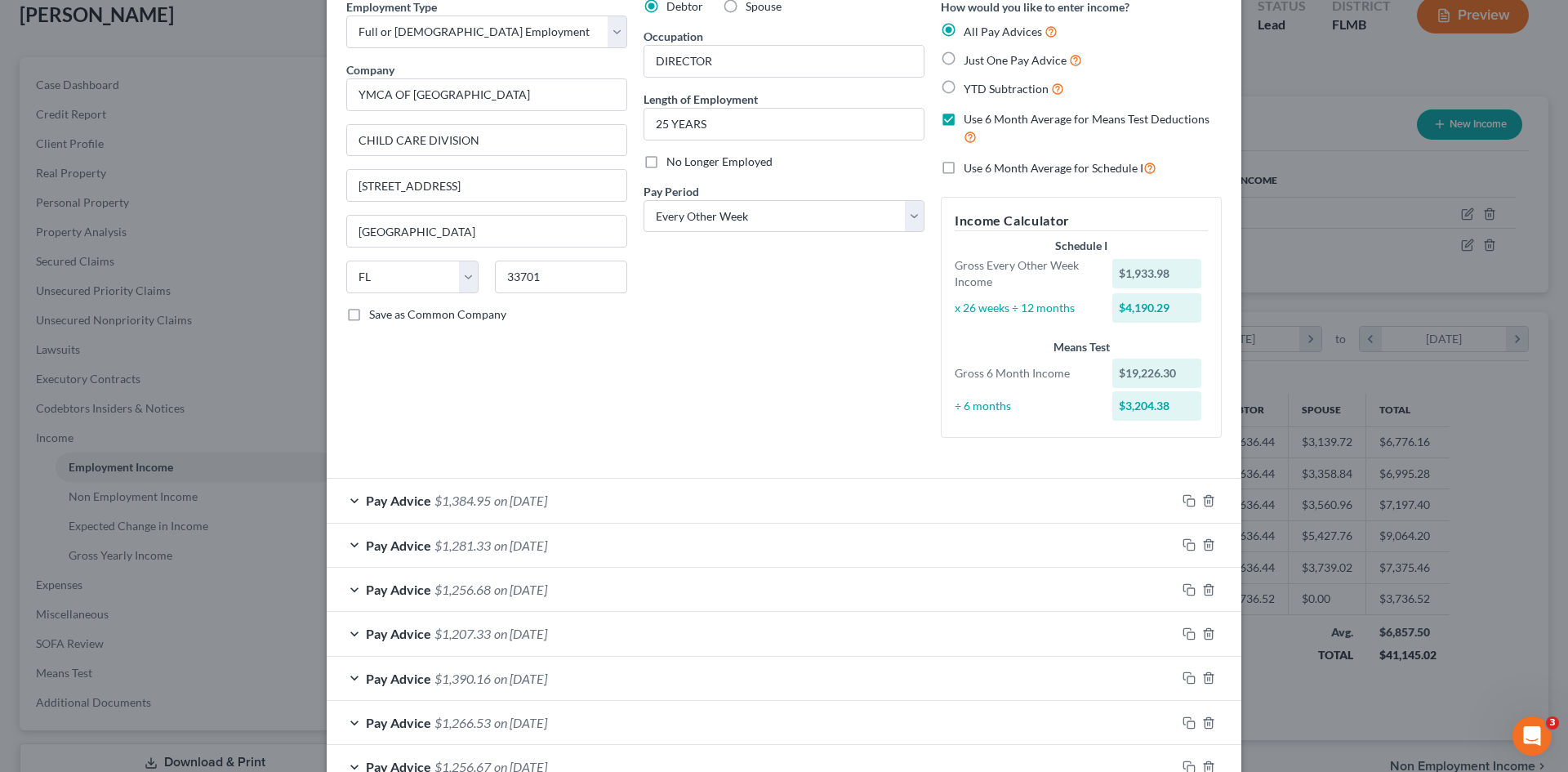
scroll to position [72, 0]
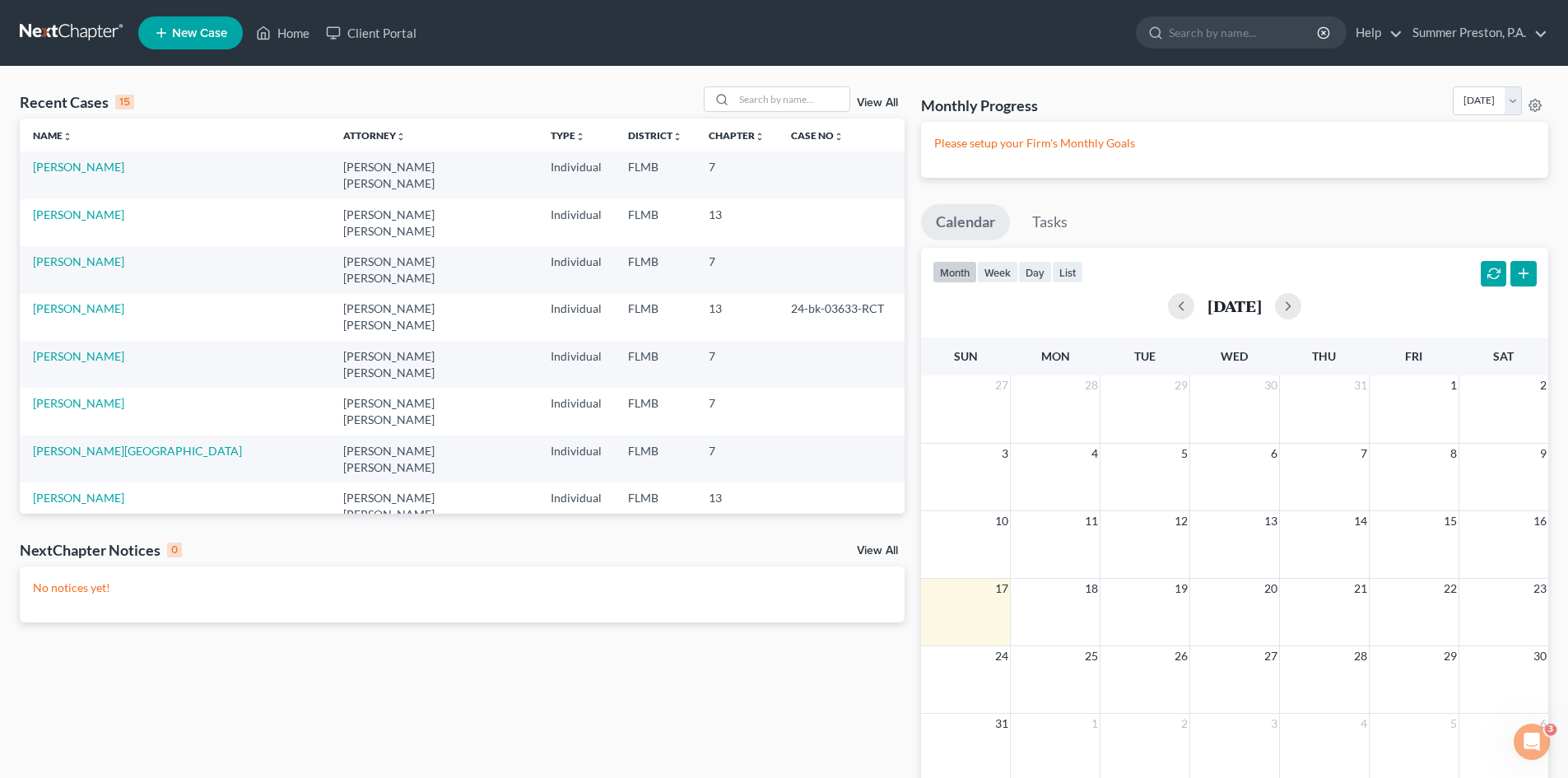
click at [103, 166] on td "[PERSON_NAME]" at bounding box center [175, 175] width 310 height 47
click at [99, 166] on link "[PERSON_NAME]" at bounding box center [78, 167] width 91 height 14
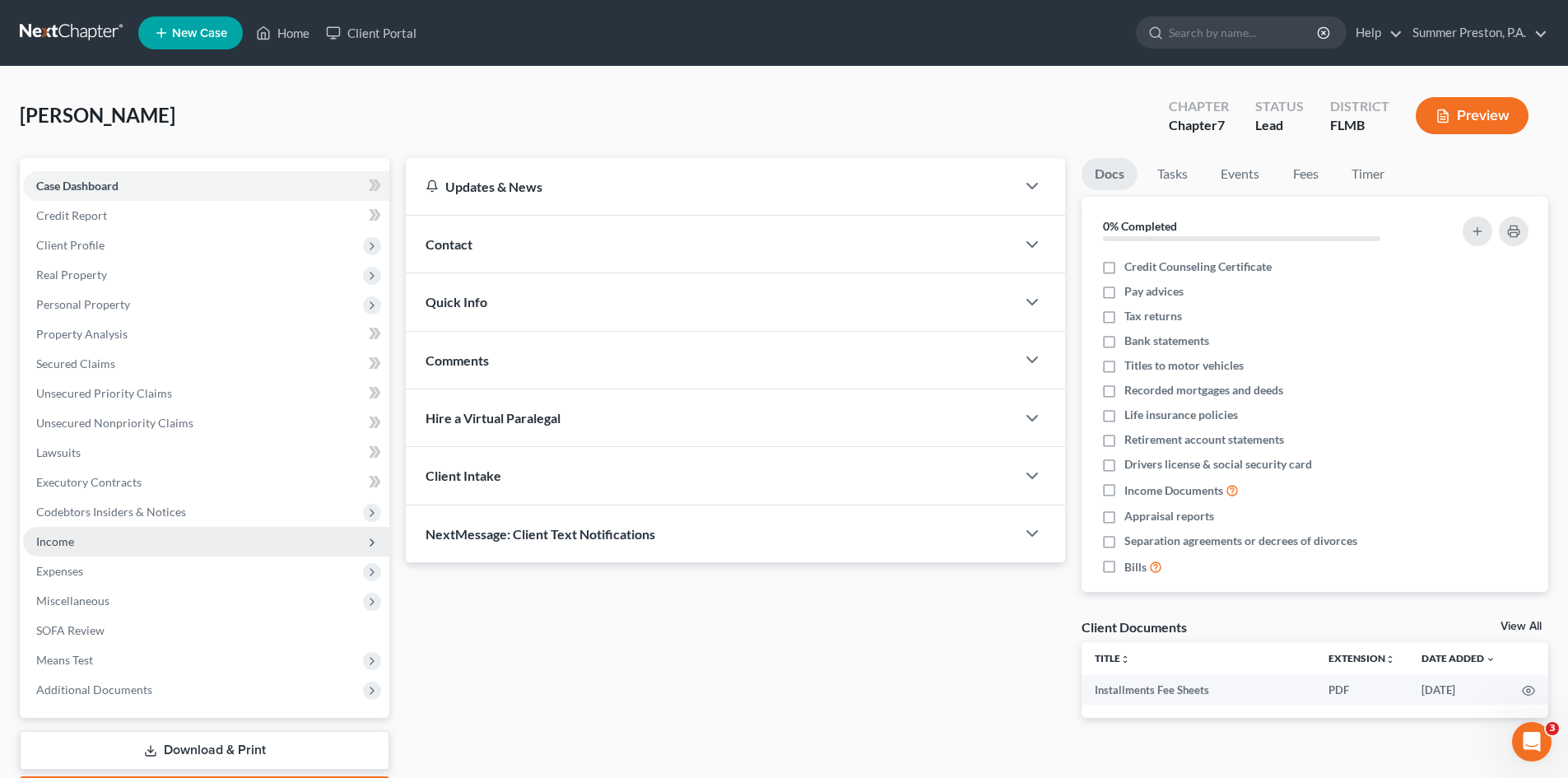
click at [84, 540] on span "Income" at bounding box center [207, 542] width 366 height 30
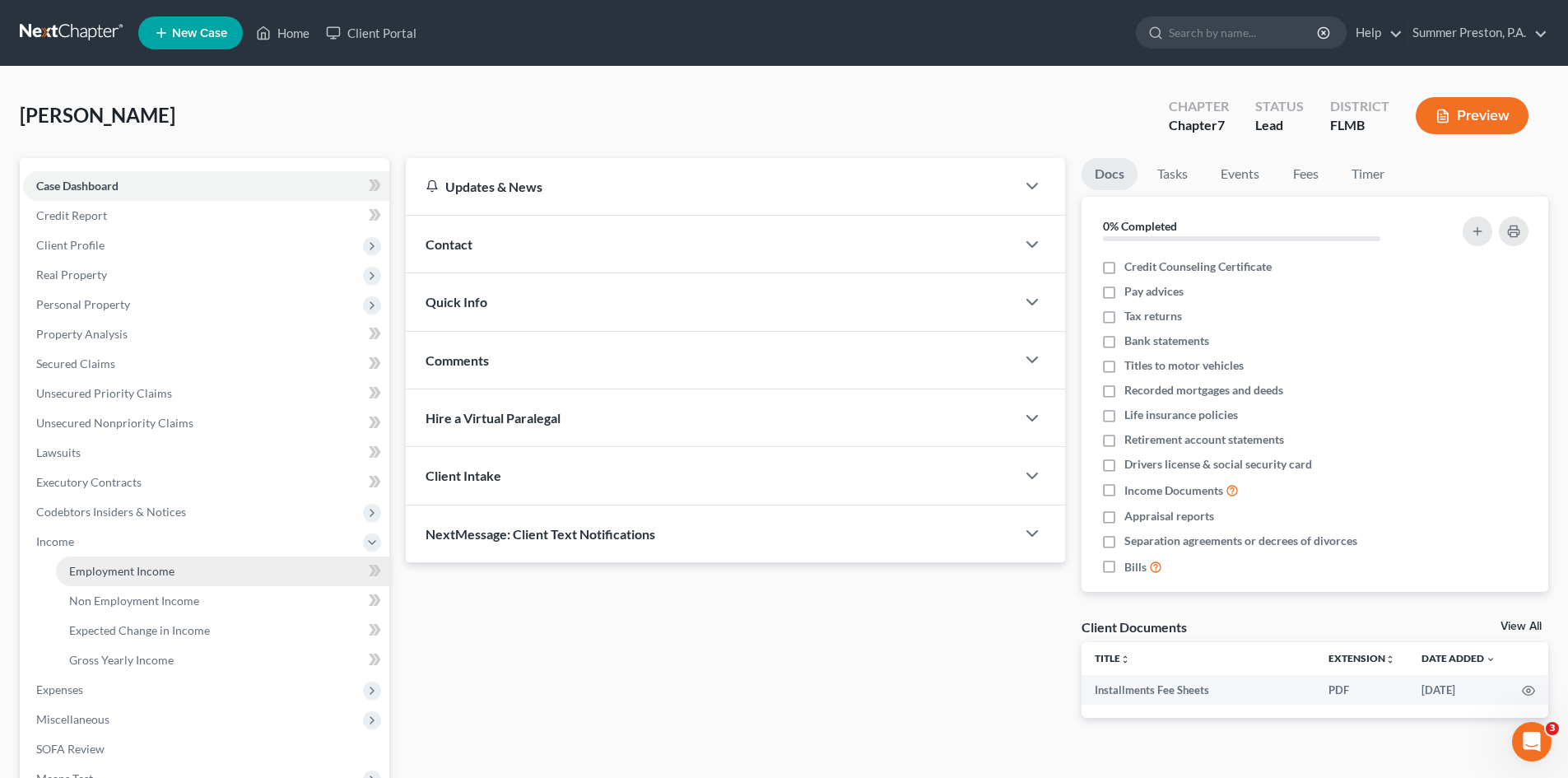
click at [161, 573] on span "Employment Income" at bounding box center [122, 570] width 105 height 14
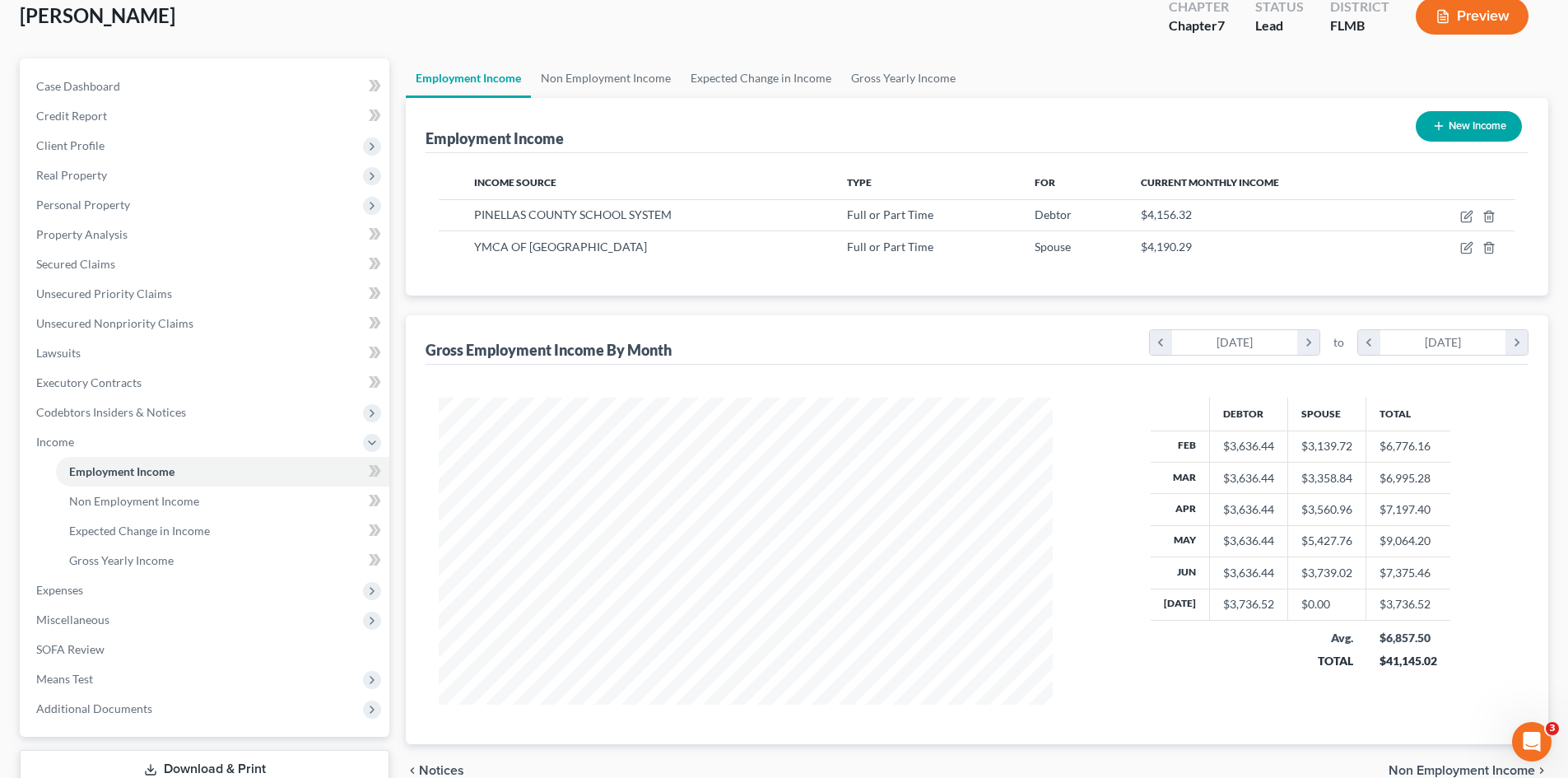
scroll to position [101, 0]
click at [177, 319] on span "Unsecured Nonpriority Claims" at bounding box center [115, 322] width 157 height 14
